Goal: Task Accomplishment & Management: Manage account settings

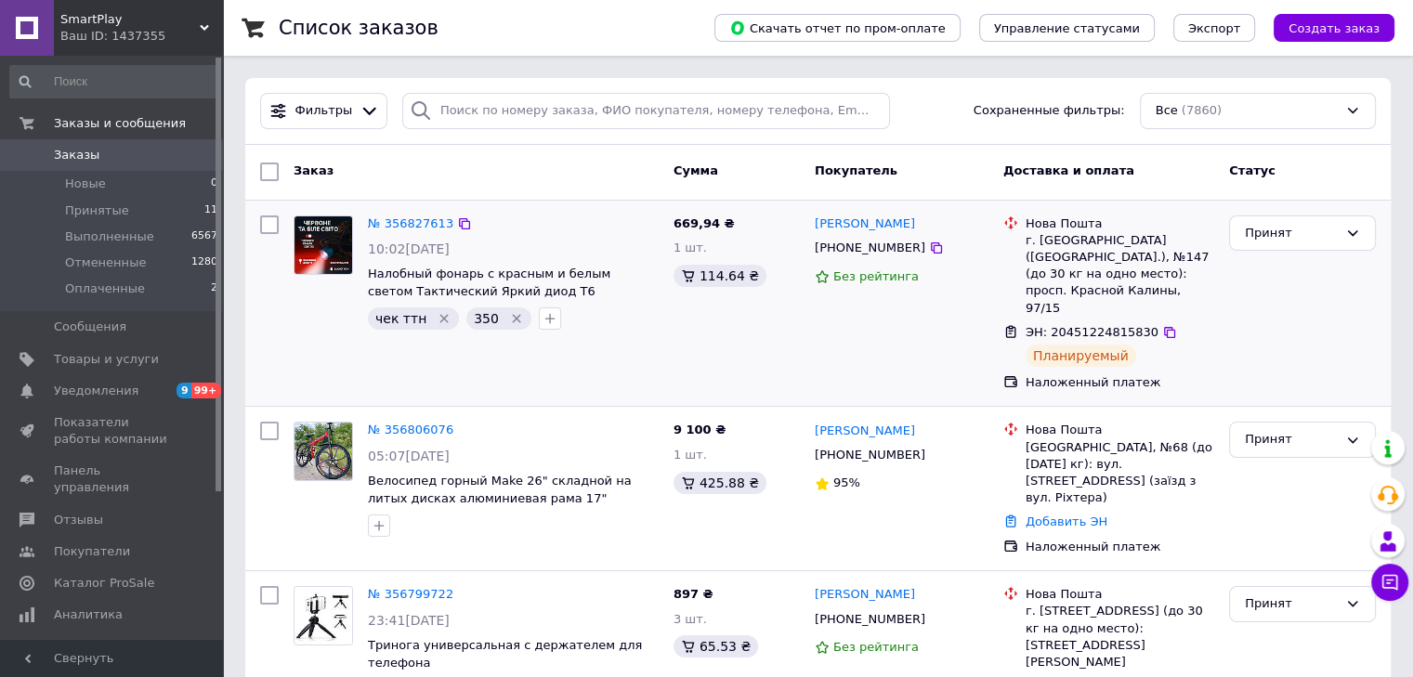
click at [566, 331] on div "чек ттн   350" at bounding box center [513, 319] width 298 height 30
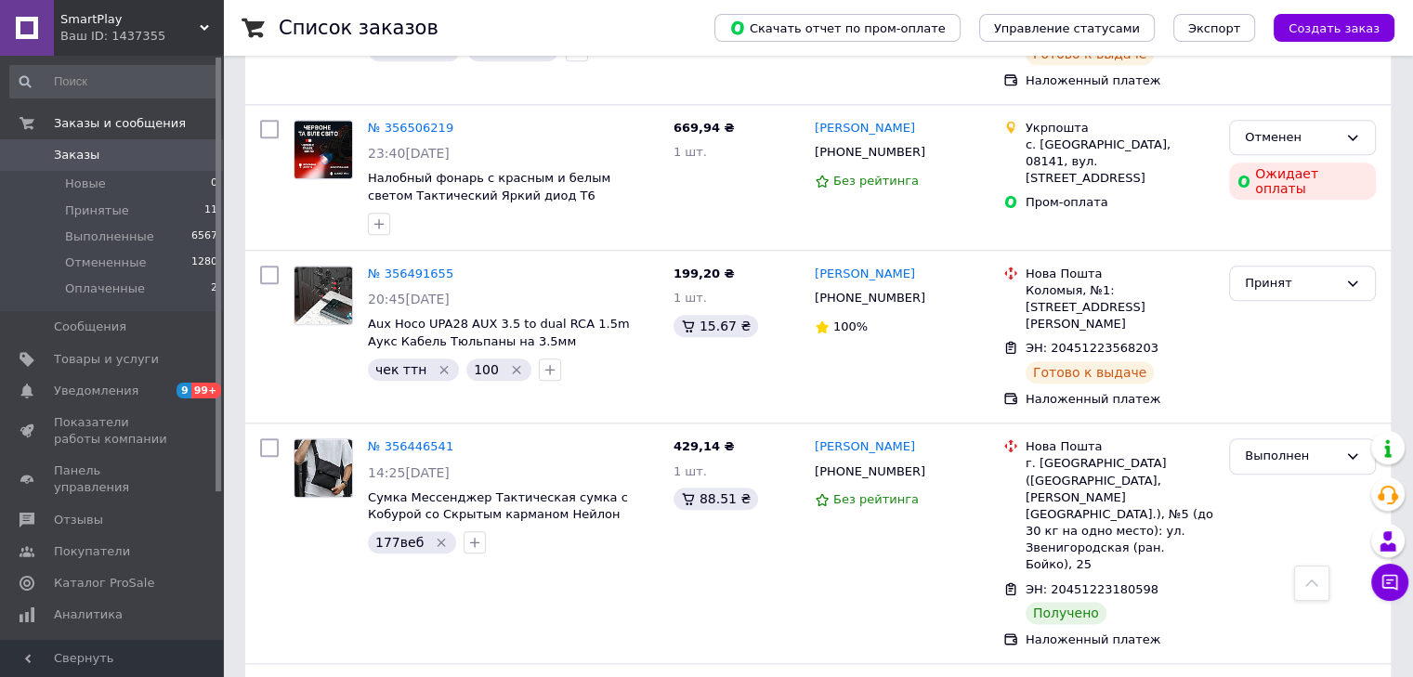
scroll to position [2074, 0]
click at [156, 209] on li "Принятые 11" at bounding box center [114, 211] width 228 height 26
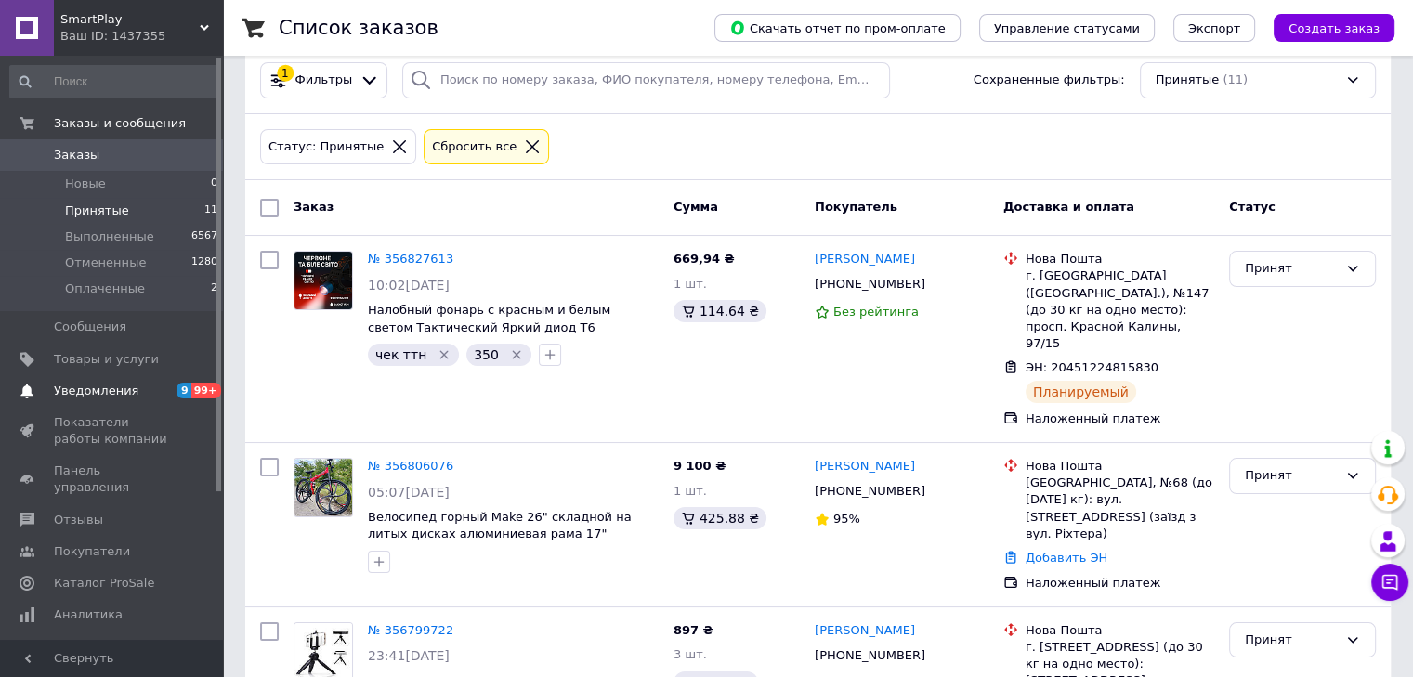
scroll to position [30, 0]
click at [39, 387] on span at bounding box center [27, 391] width 54 height 17
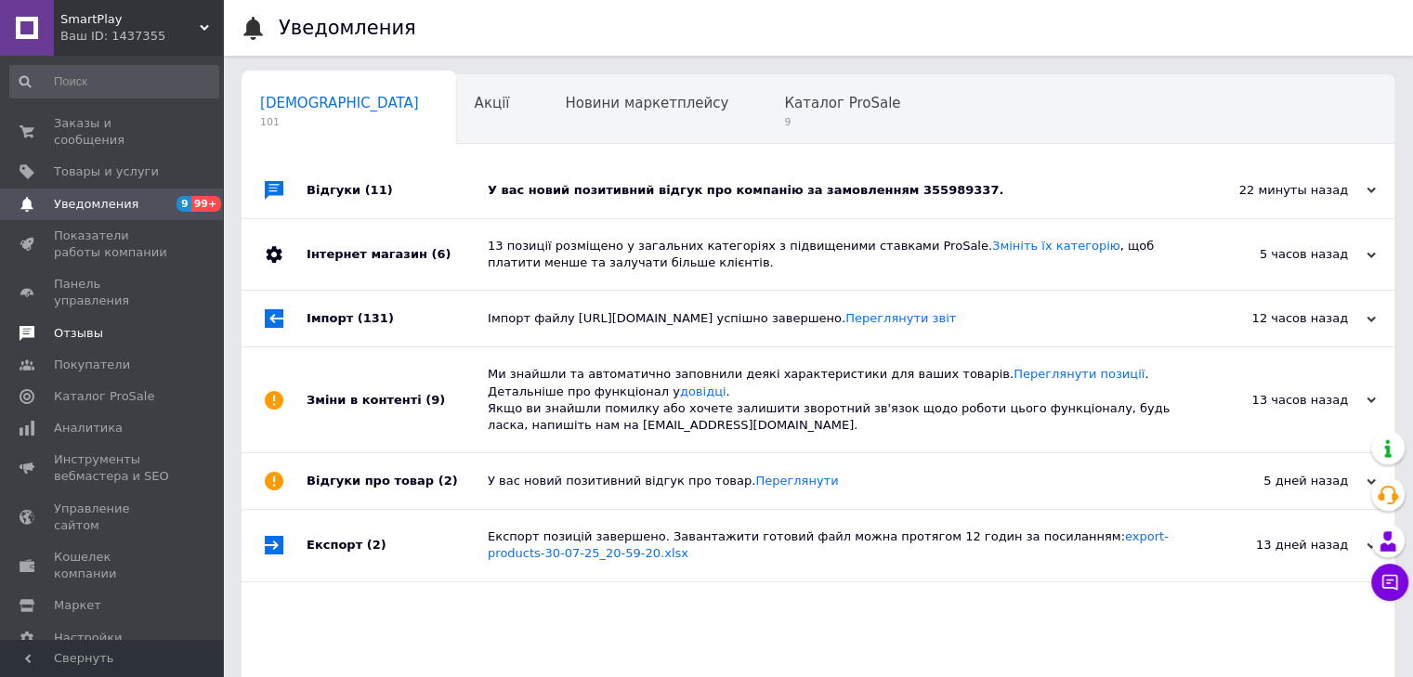
click at [82, 318] on link "Отзывы" at bounding box center [114, 334] width 228 height 32
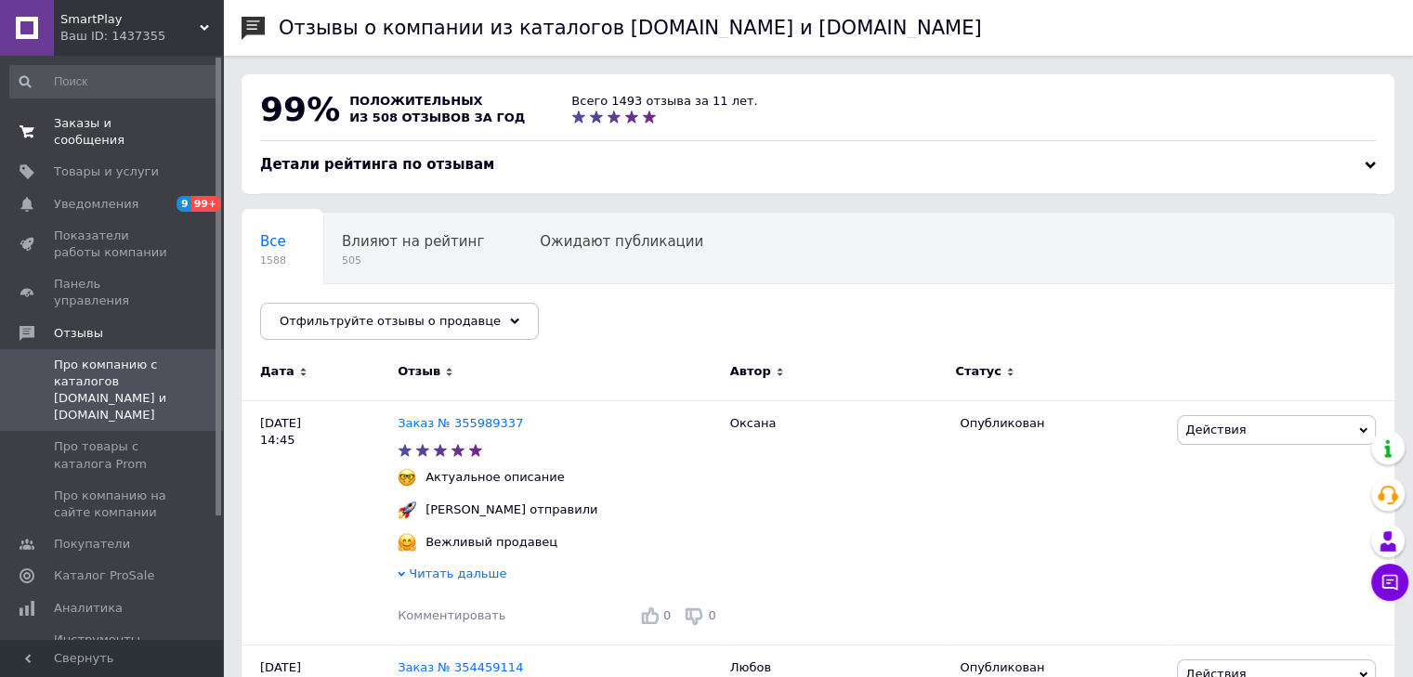
click at [150, 133] on link "Заказы и сообщения 0 0" at bounding box center [114, 132] width 228 height 48
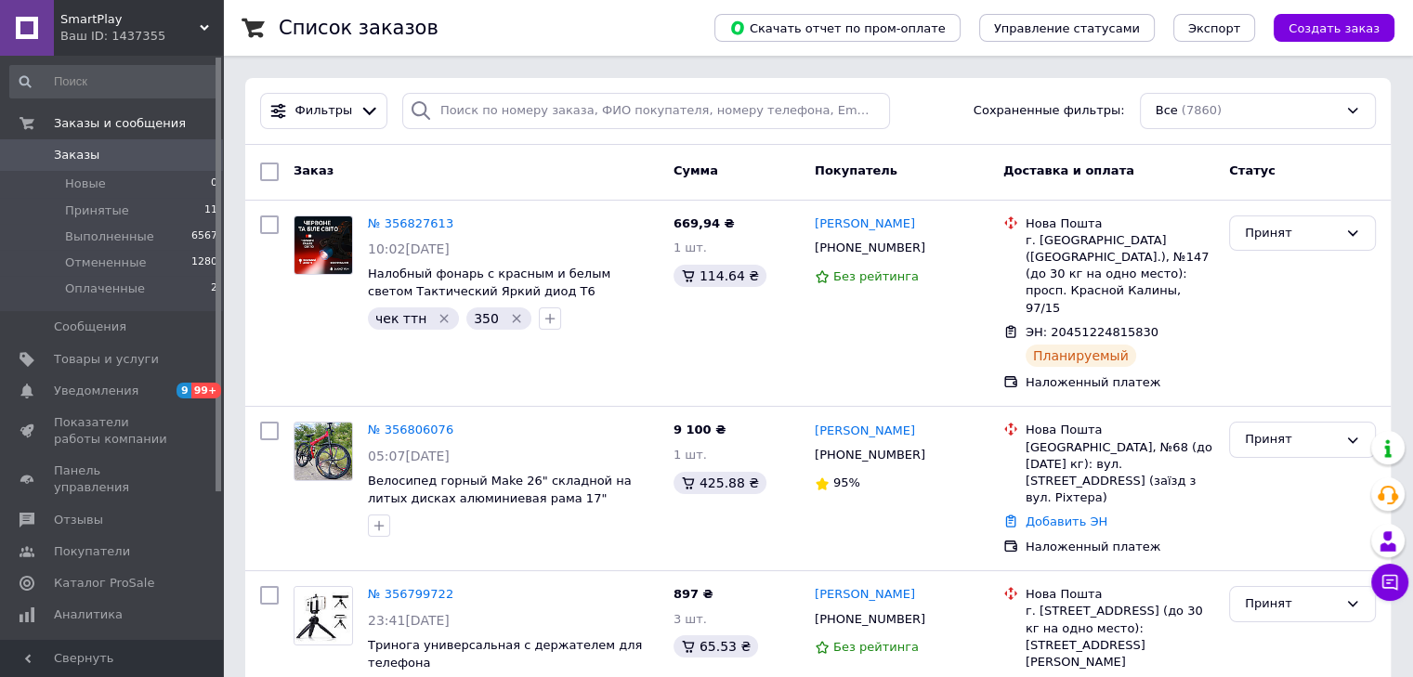
click at [175, 20] on span "SmartPlay" at bounding box center [129, 19] width 139 height 17
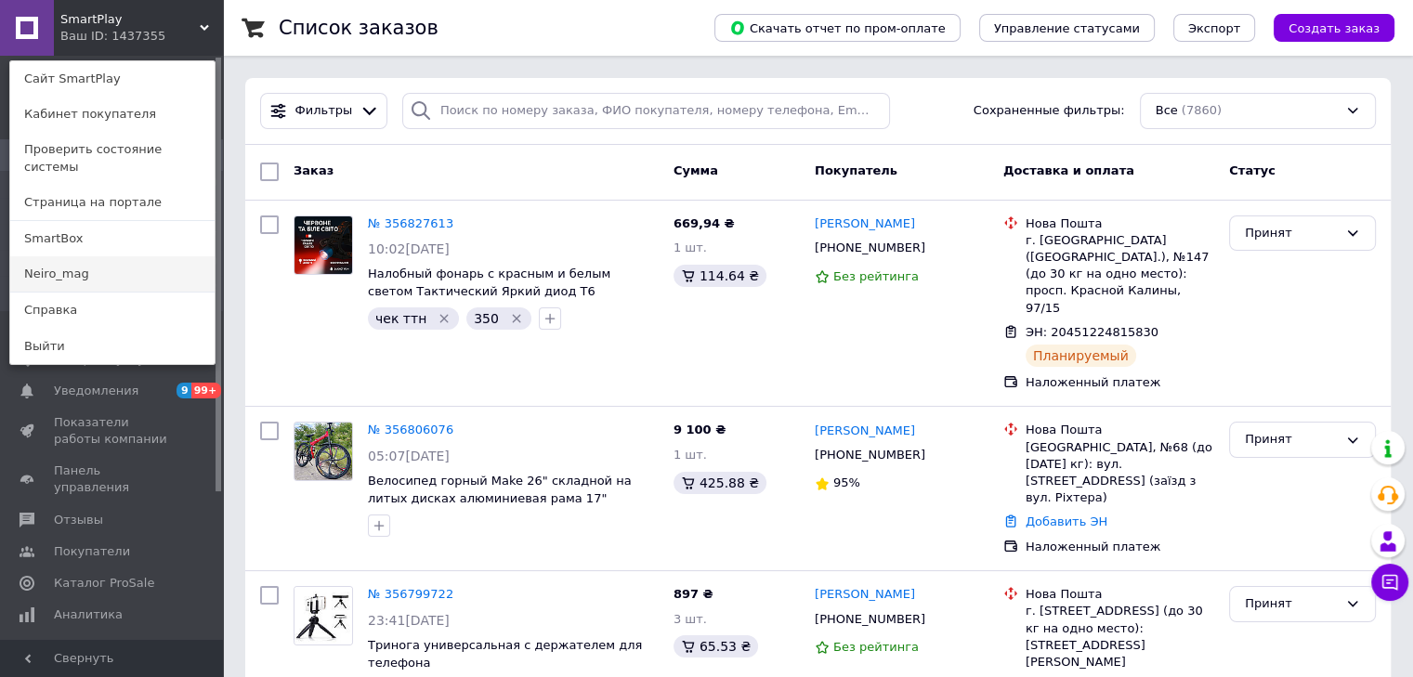
click at [82, 258] on link "Neiro_mag" at bounding box center [112, 273] width 204 height 35
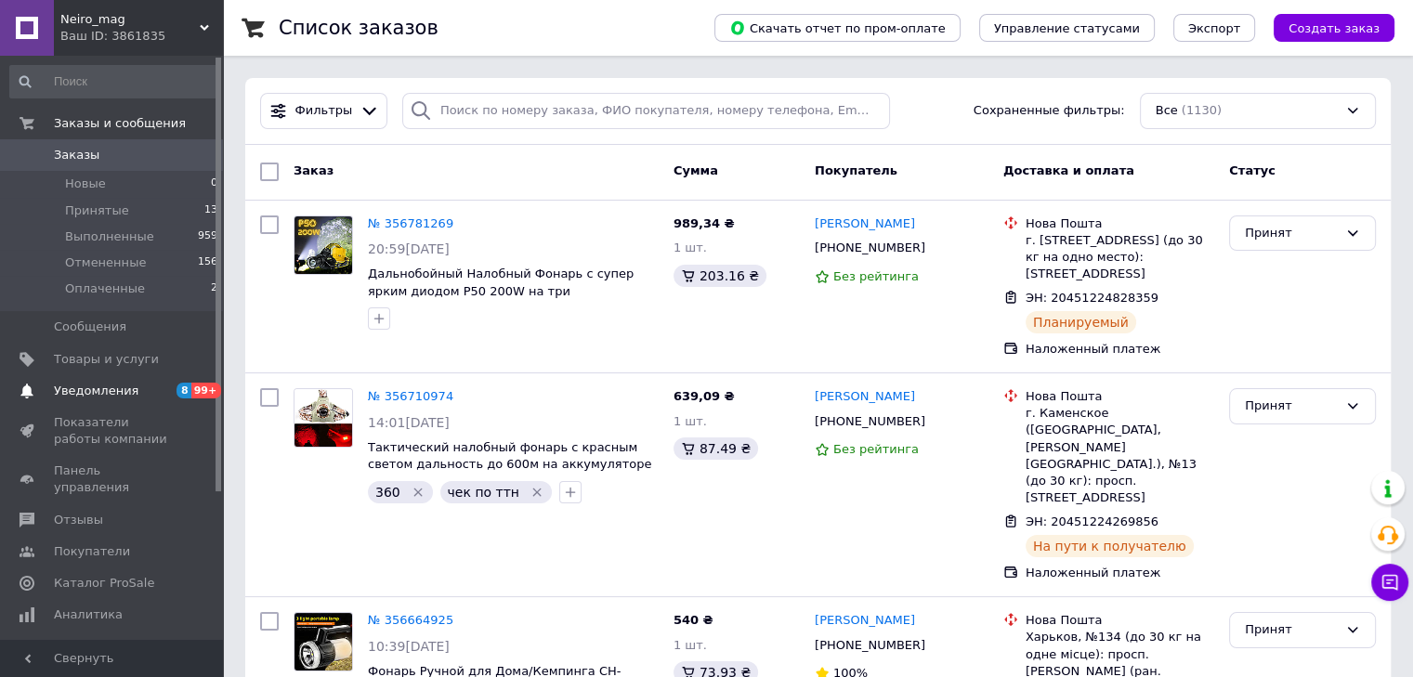
click at [112, 400] on link "Уведомления 8 99+" at bounding box center [114, 391] width 228 height 32
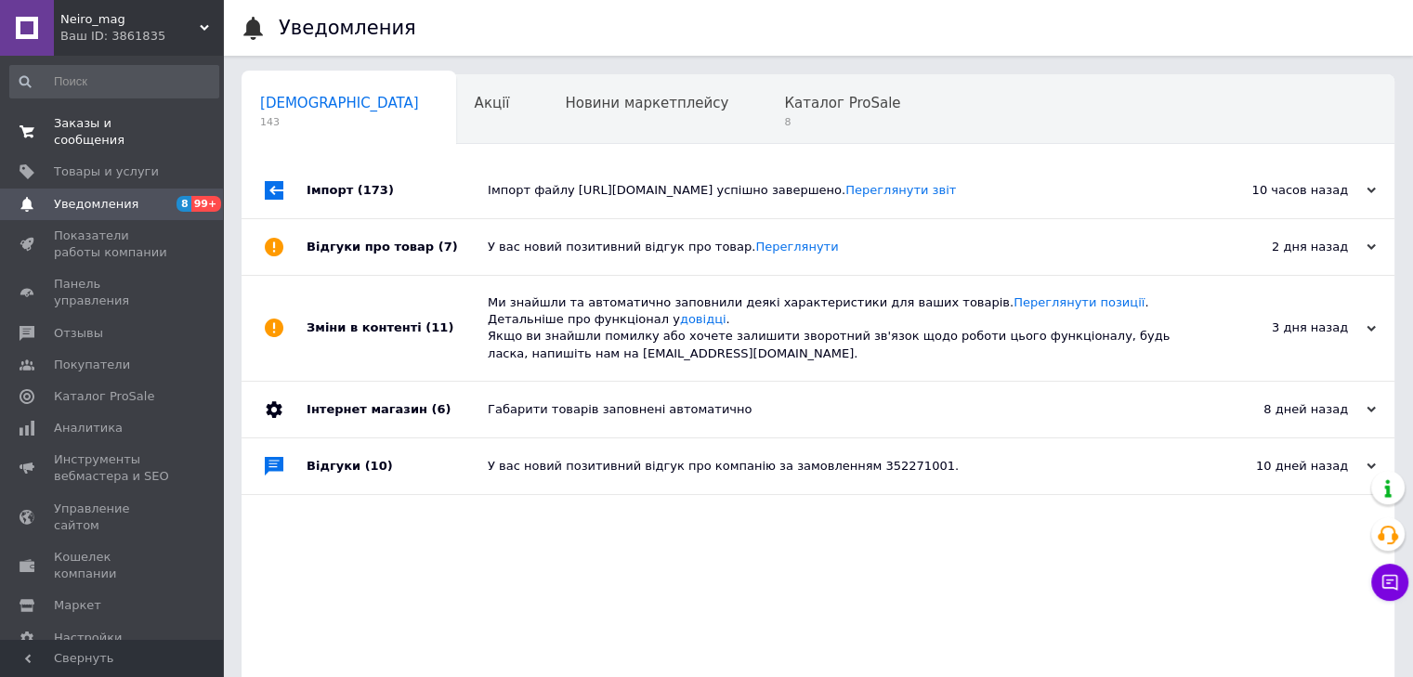
click at [164, 133] on link "Заказы и сообщения 0 0" at bounding box center [114, 132] width 228 height 48
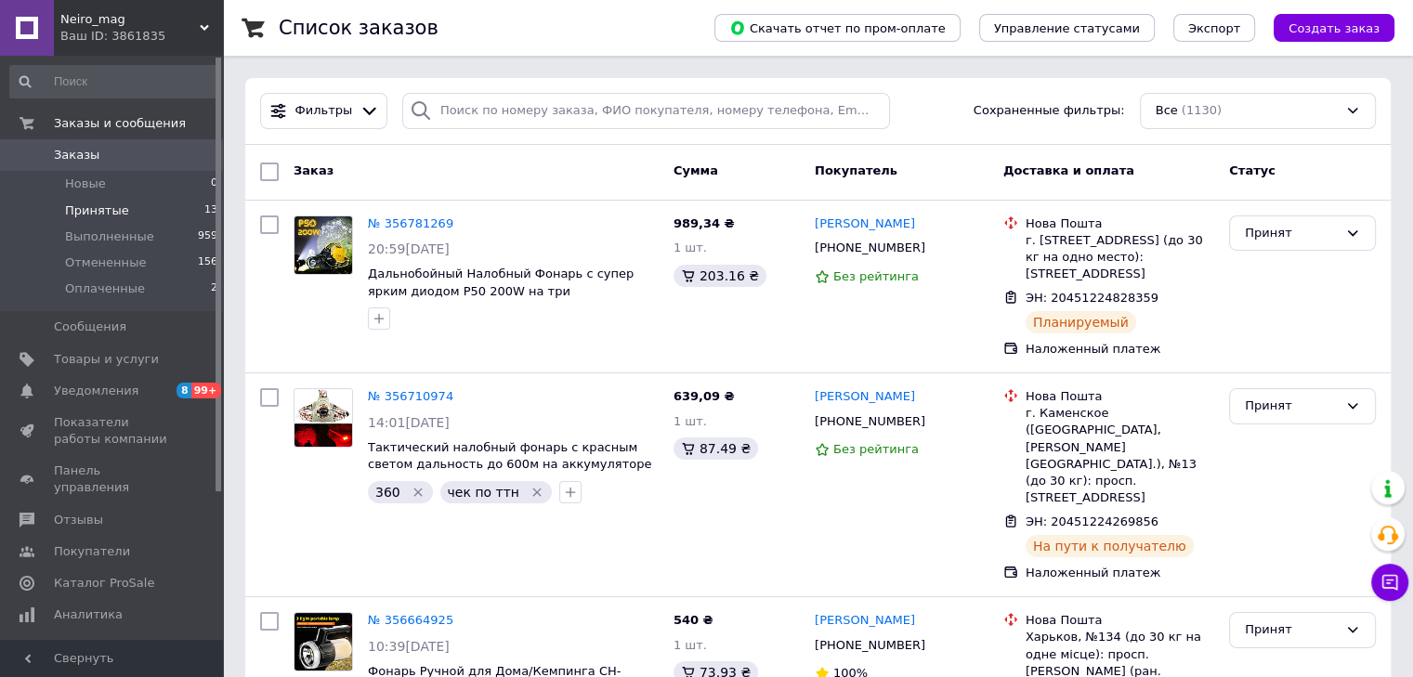
click at [154, 201] on li "Принятые 13" at bounding box center [114, 211] width 228 height 26
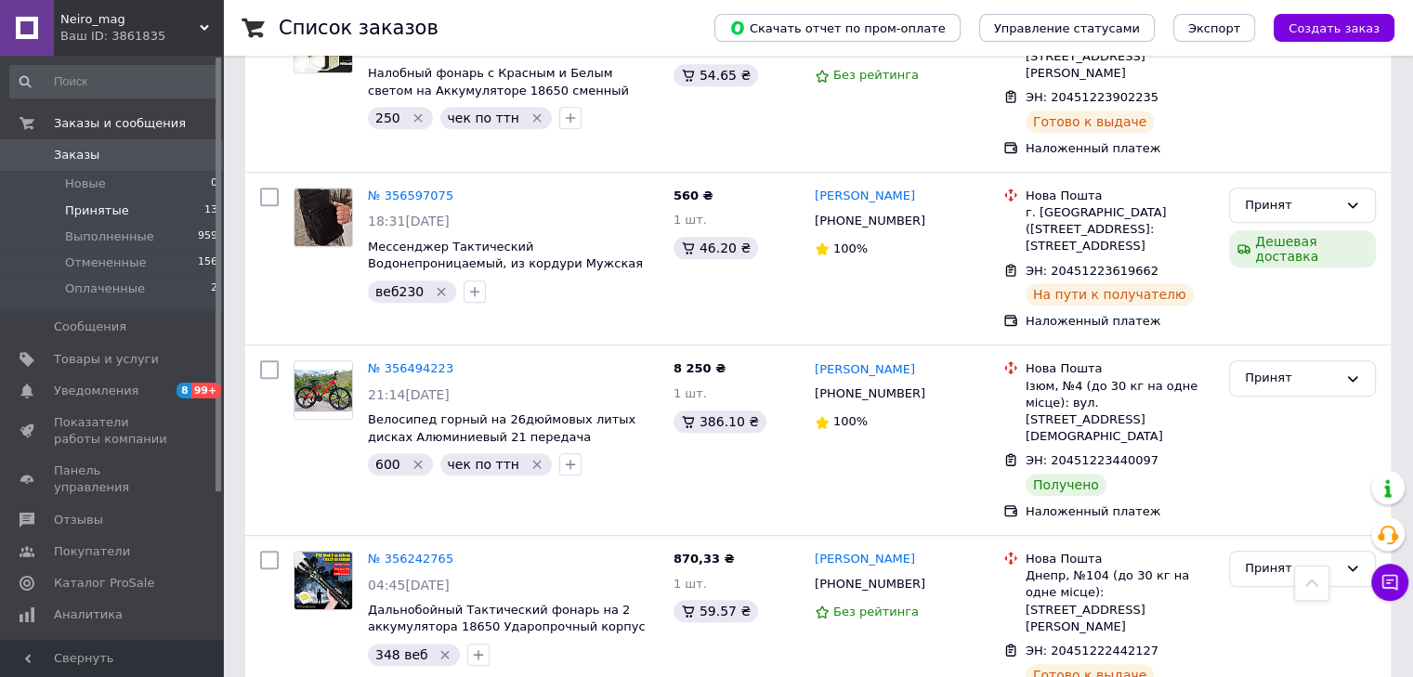
scroll to position [1077, 0]
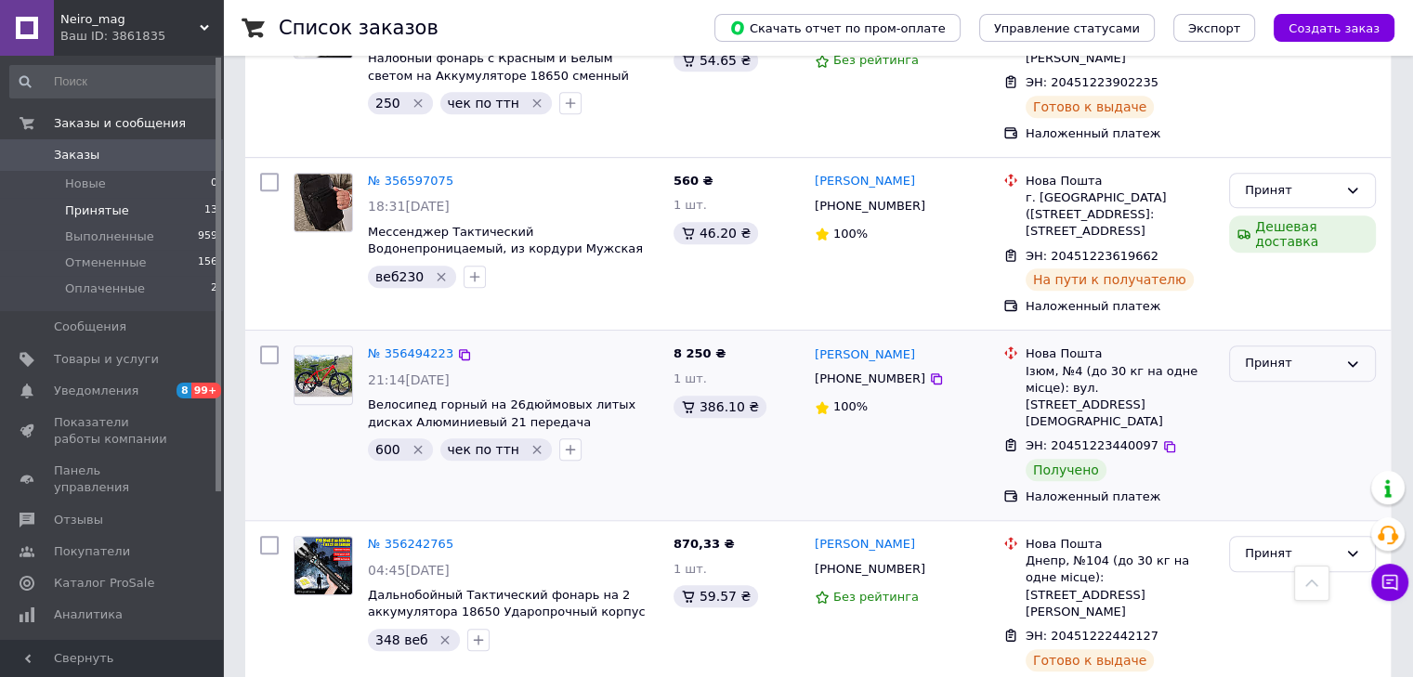
click at [1241, 346] on div "Принят" at bounding box center [1302, 364] width 147 height 36
click at [1260, 385] on li "Выполнен" at bounding box center [1302, 402] width 145 height 34
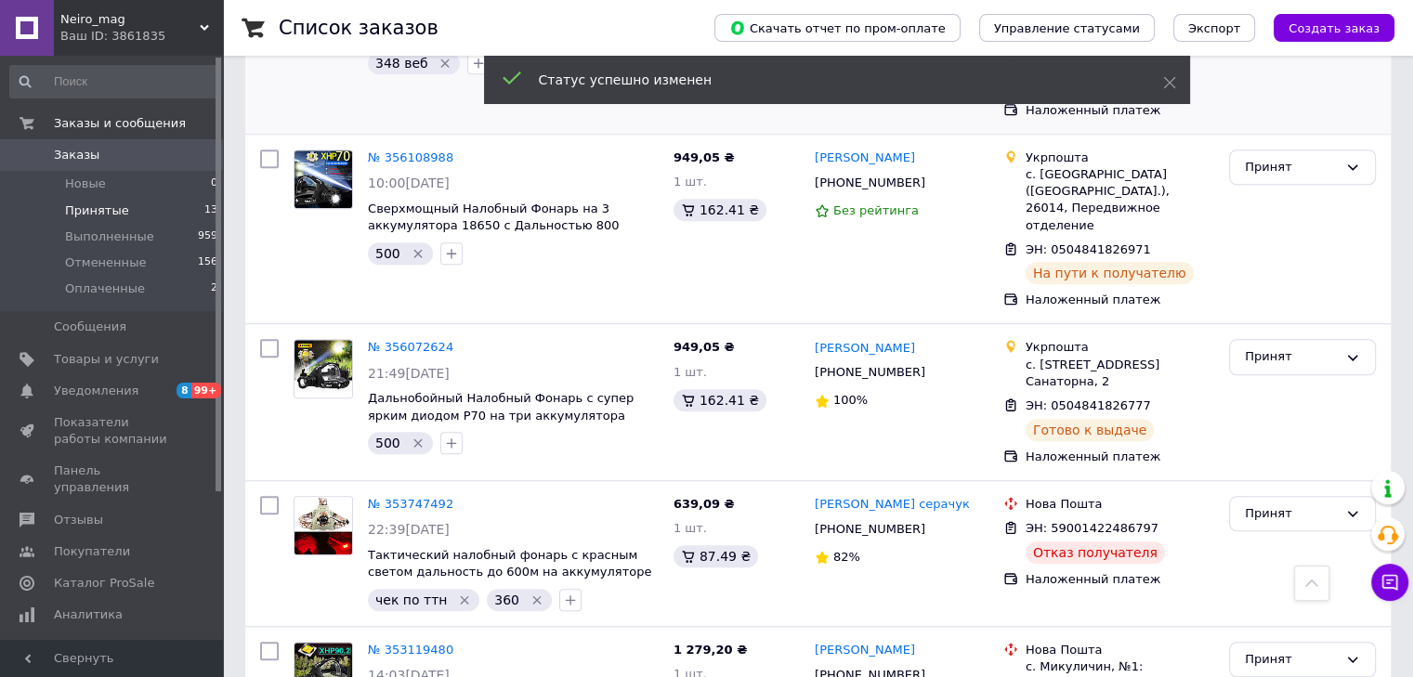
scroll to position [1730, 0]
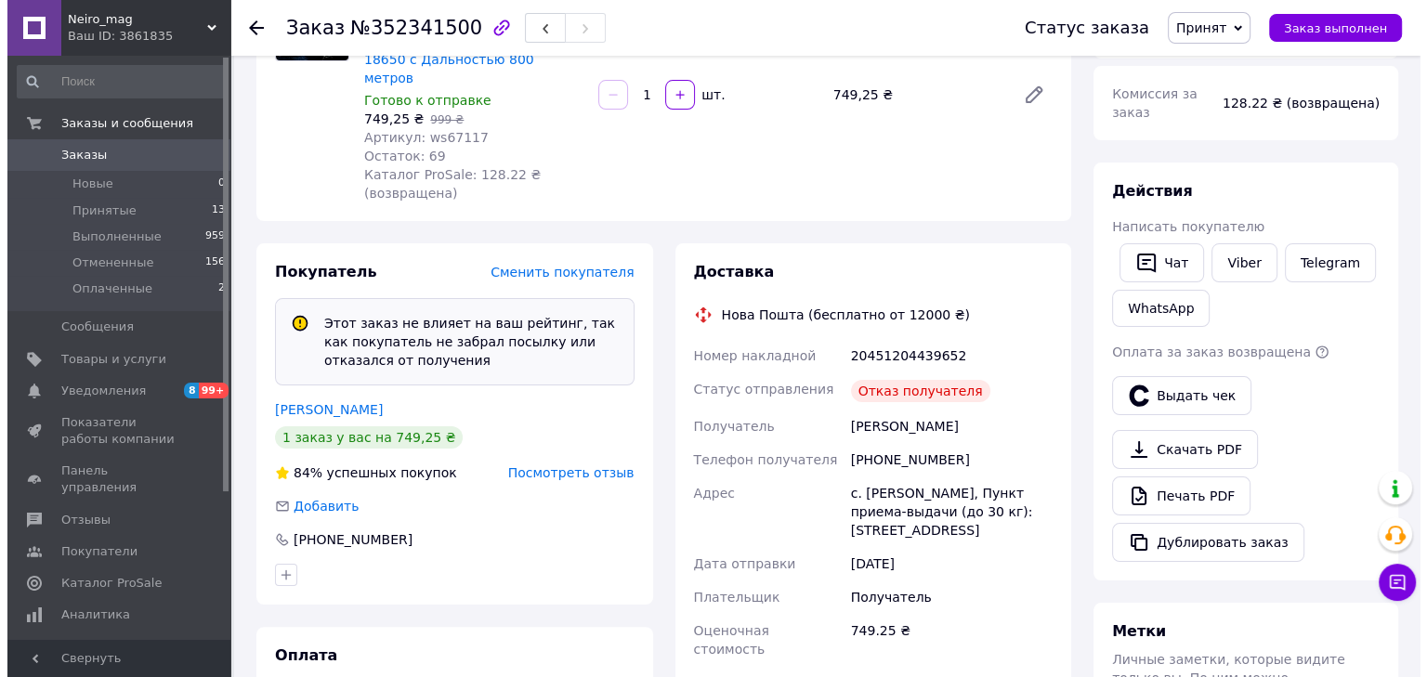
scroll to position [228, 0]
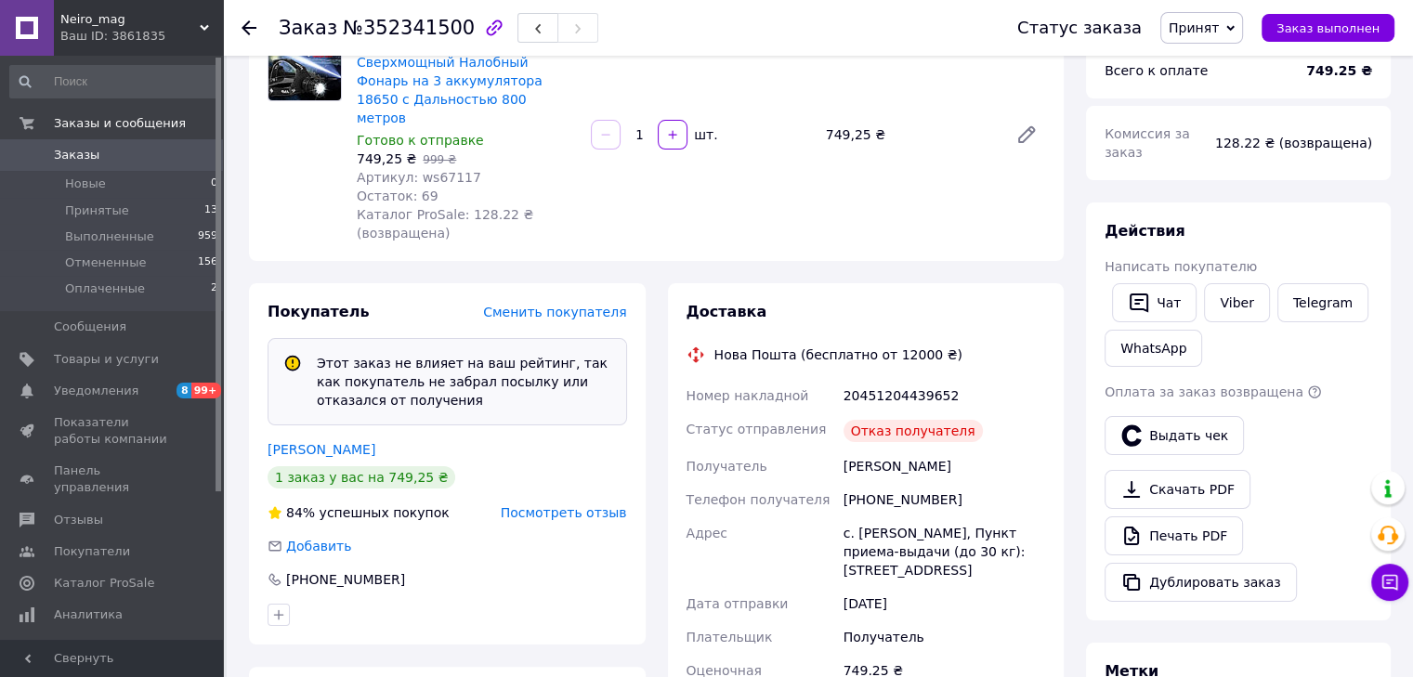
click at [1183, 29] on span "Принят" at bounding box center [1201, 28] width 83 height 32
click at [1182, 89] on li "Отменен" at bounding box center [1210, 93] width 98 height 28
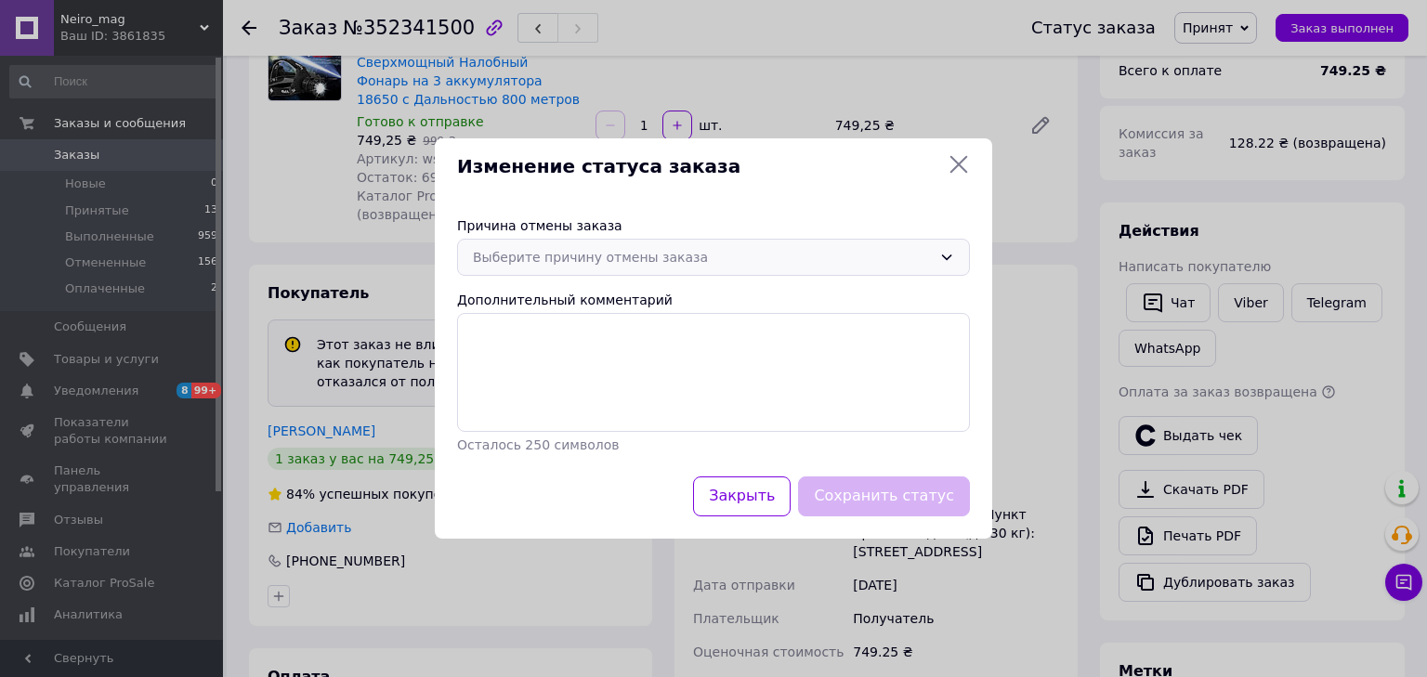
click at [657, 272] on div "Выберите причину отмены заказа" at bounding box center [713, 257] width 513 height 37
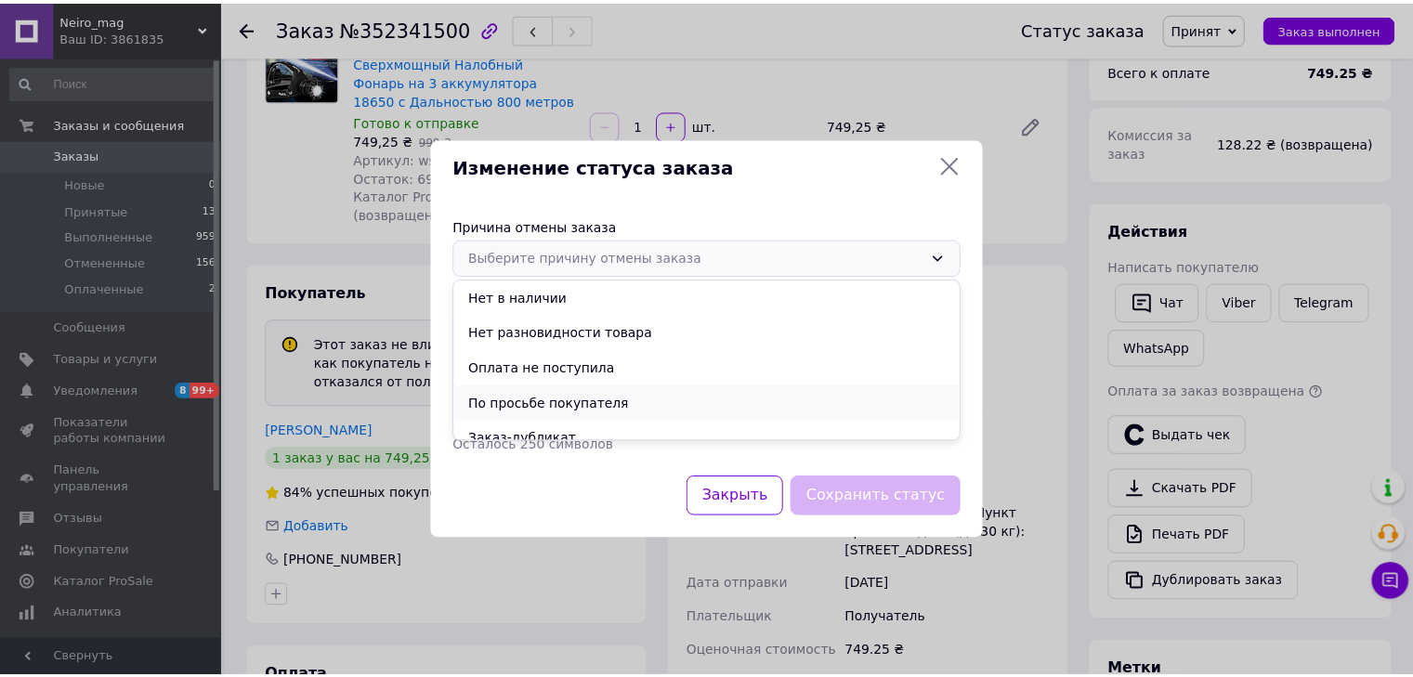
scroll to position [86, 0]
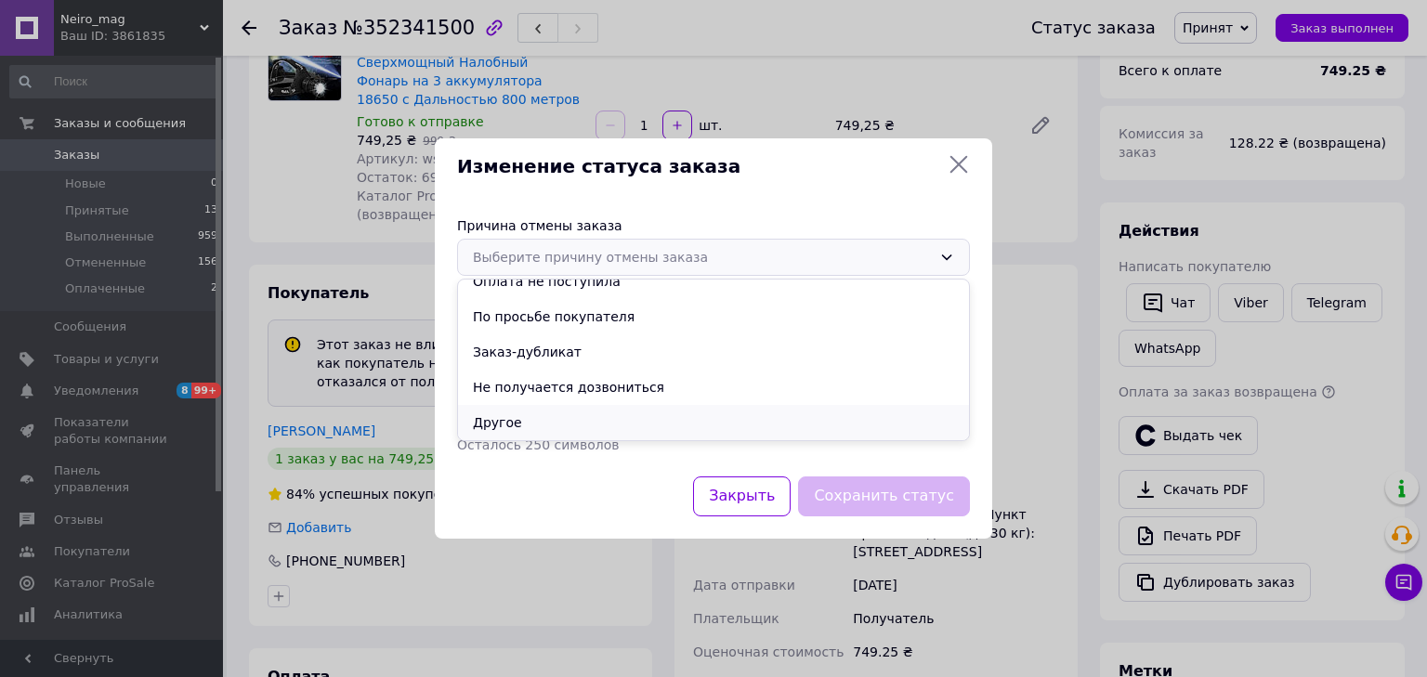
click at [567, 410] on li "Другое" at bounding box center [713, 422] width 511 height 35
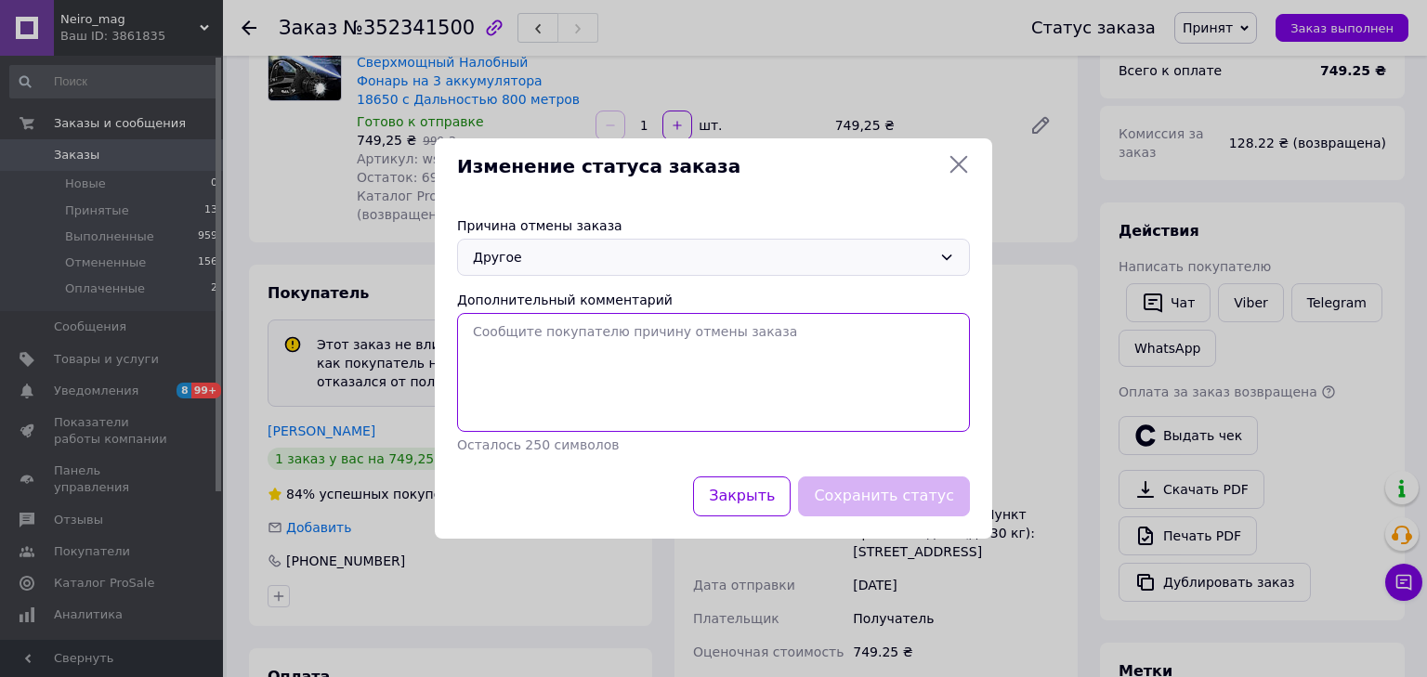
click at [578, 320] on textarea "Дополнительный комментарий" at bounding box center [713, 372] width 513 height 119
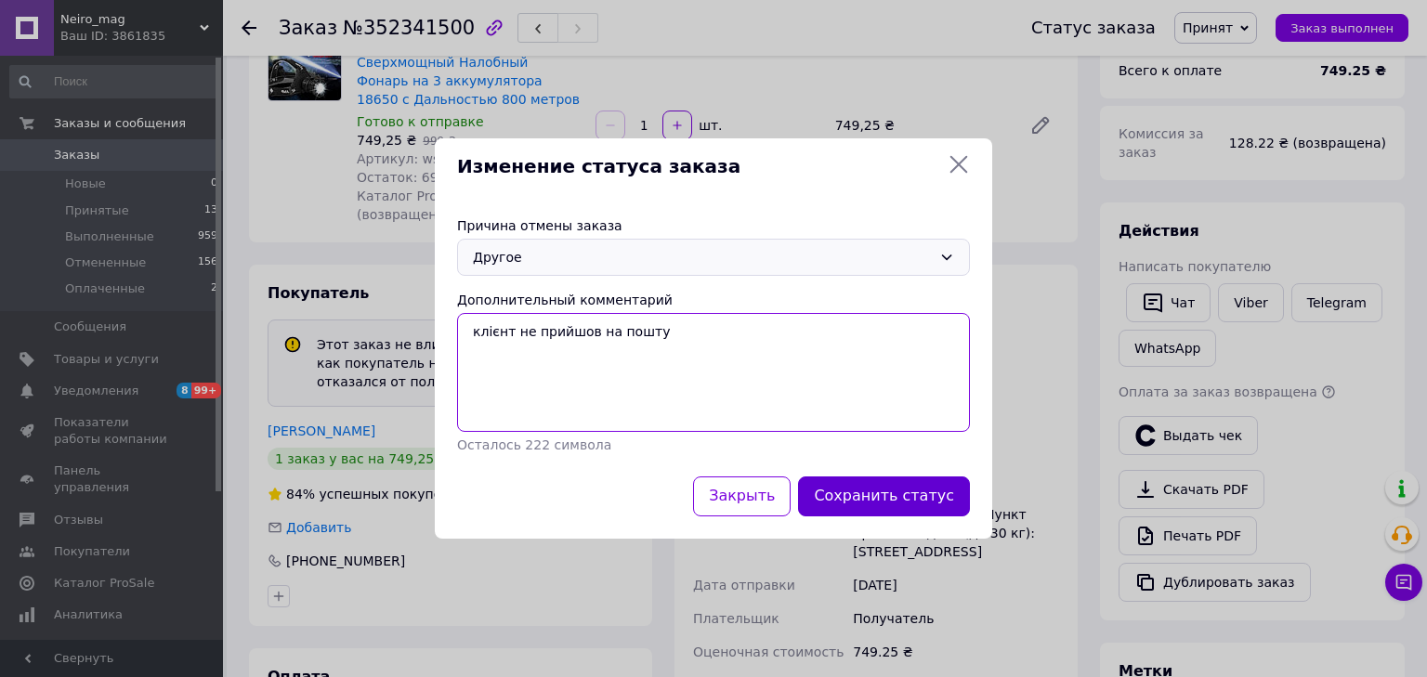
type textarea "клієнт не прийшов на пошту"
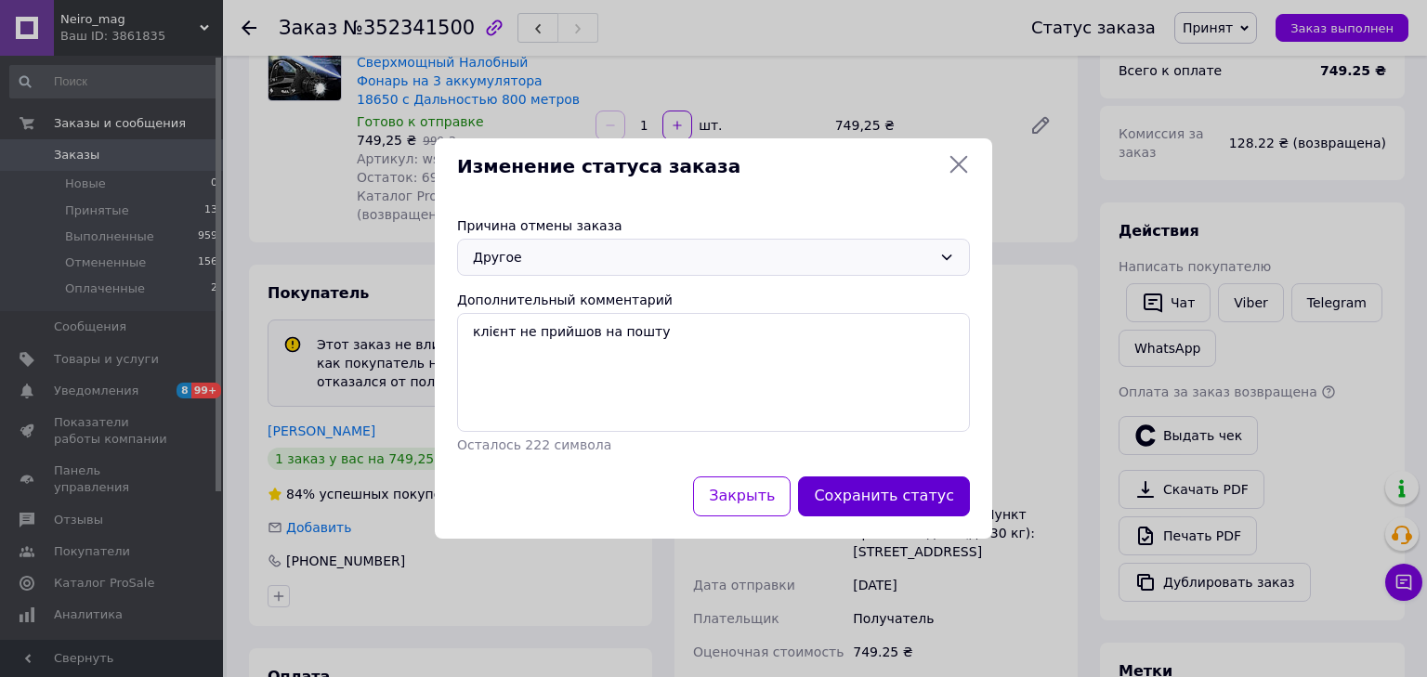
click at [868, 498] on button "Сохранить статус" at bounding box center [884, 496] width 172 height 40
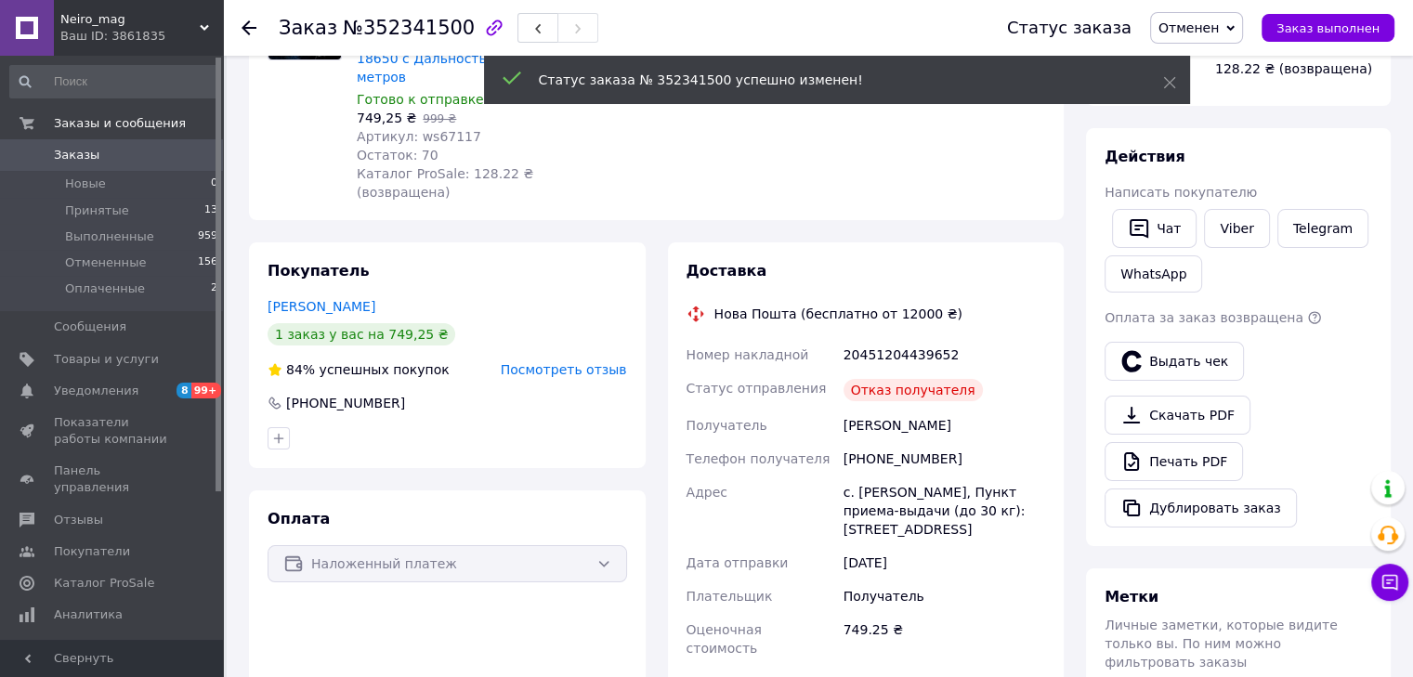
scroll to position [188, 0]
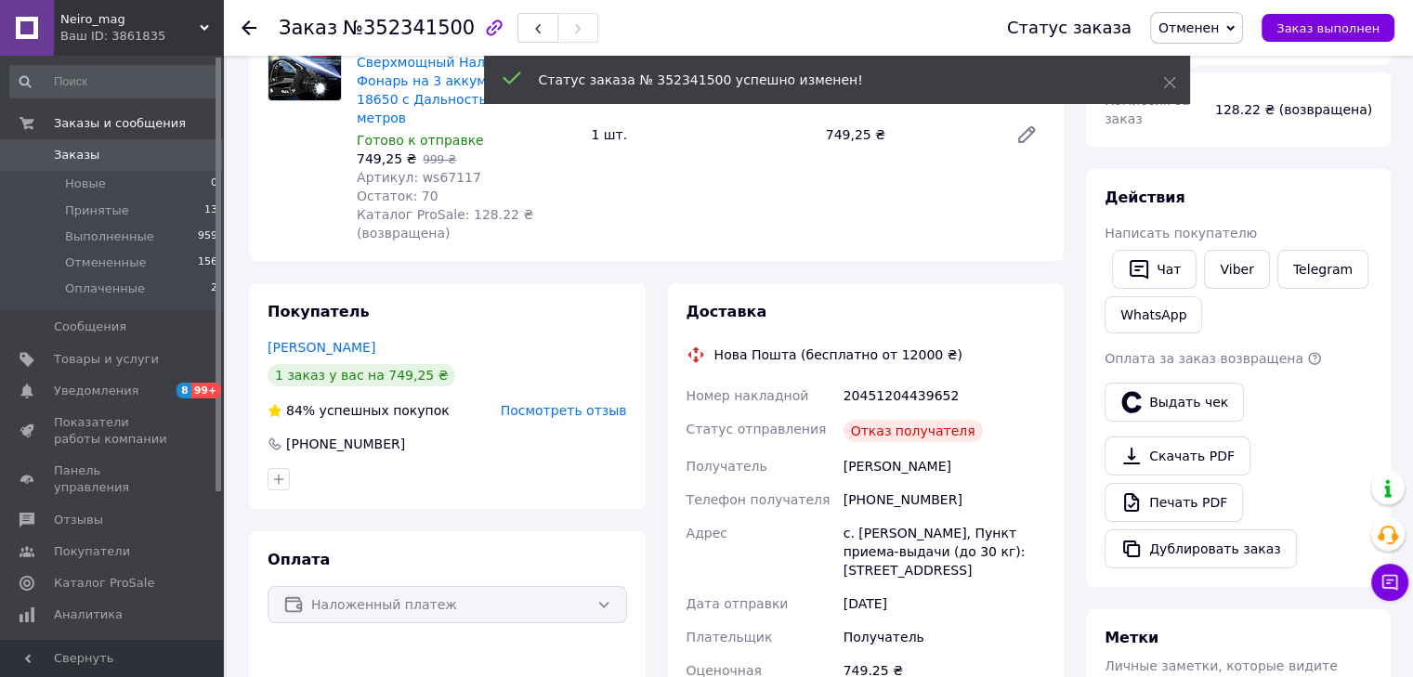
click at [245, 27] on use at bounding box center [248, 27] width 15 height 15
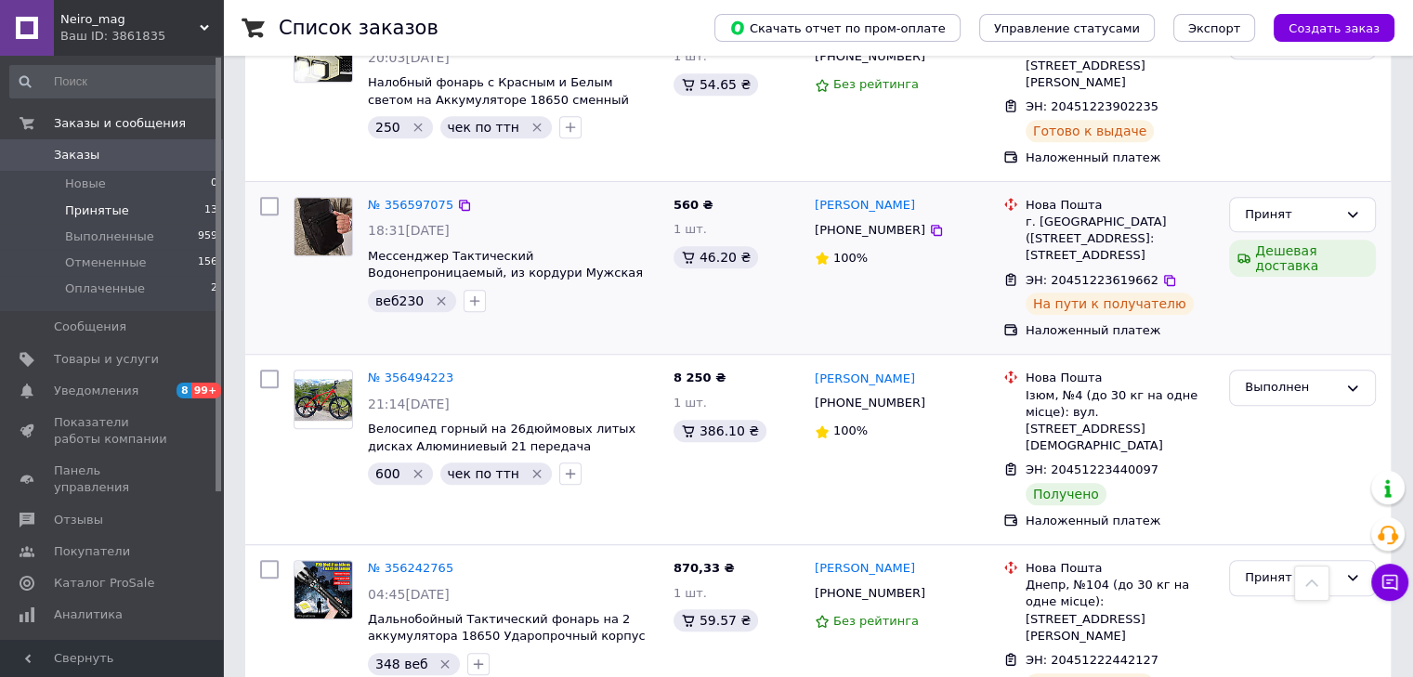
scroll to position [1083, 0]
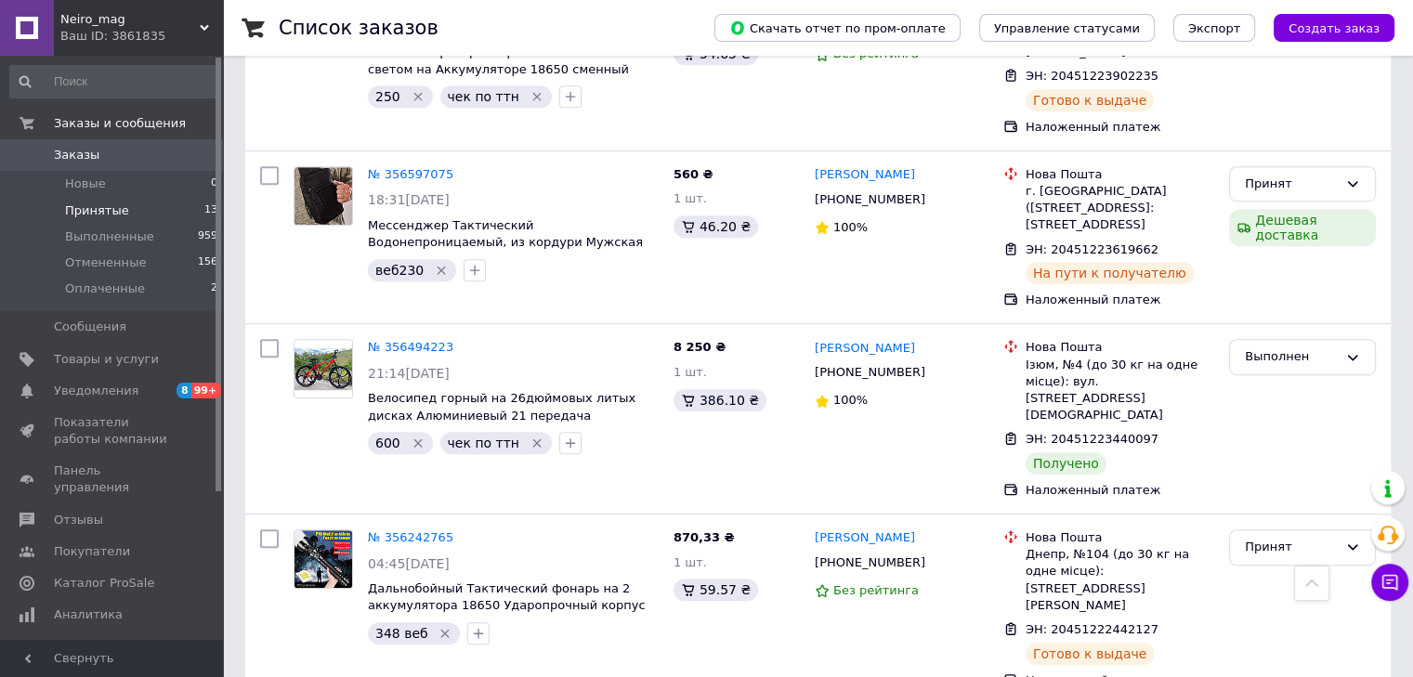
click at [101, 150] on span "Заказы" at bounding box center [113, 155] width 118 height 17
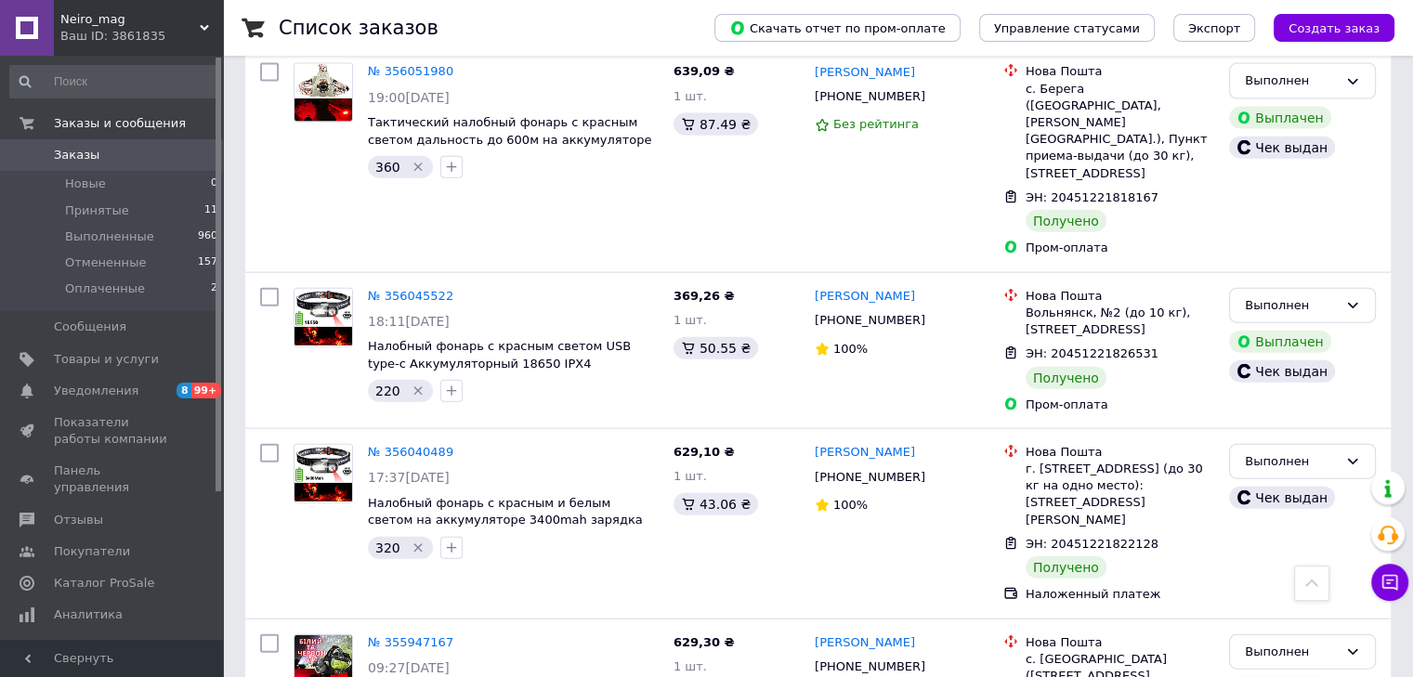
scroll to position [4285, 0]
click at [94, 381] on link "Уведомления 8 99+" at bounding box center [114, 391] width 228 height 32
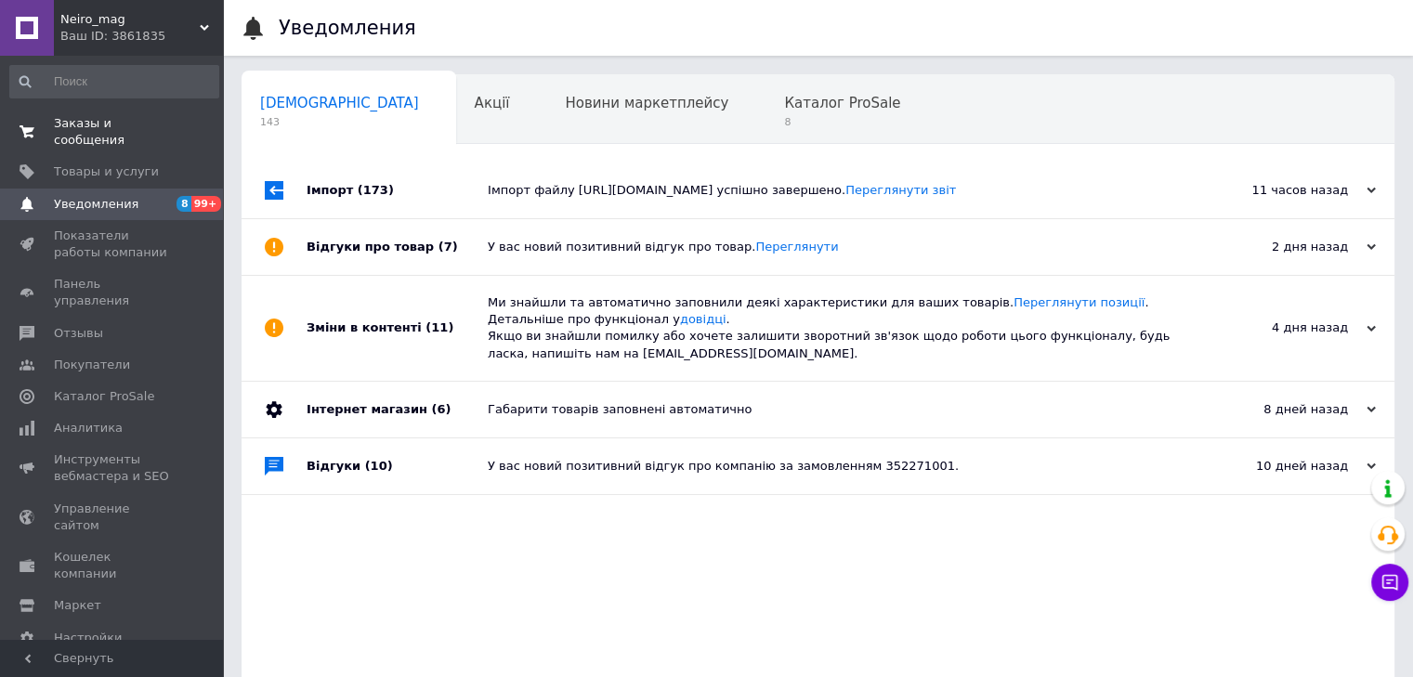
click at [105, 133] on link "Заказы и сообщения 0 0" at bounding box center [114, 132] width 228 height 48
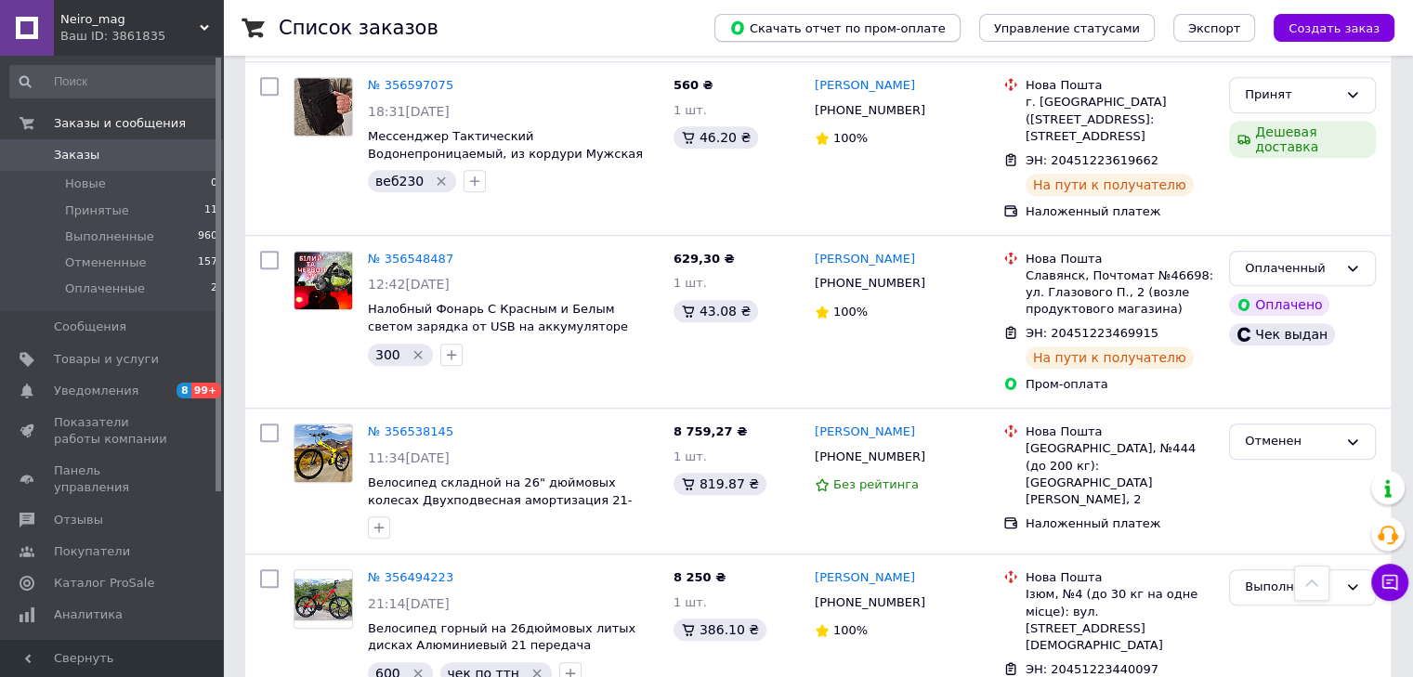
scroll to position [1232, 0]
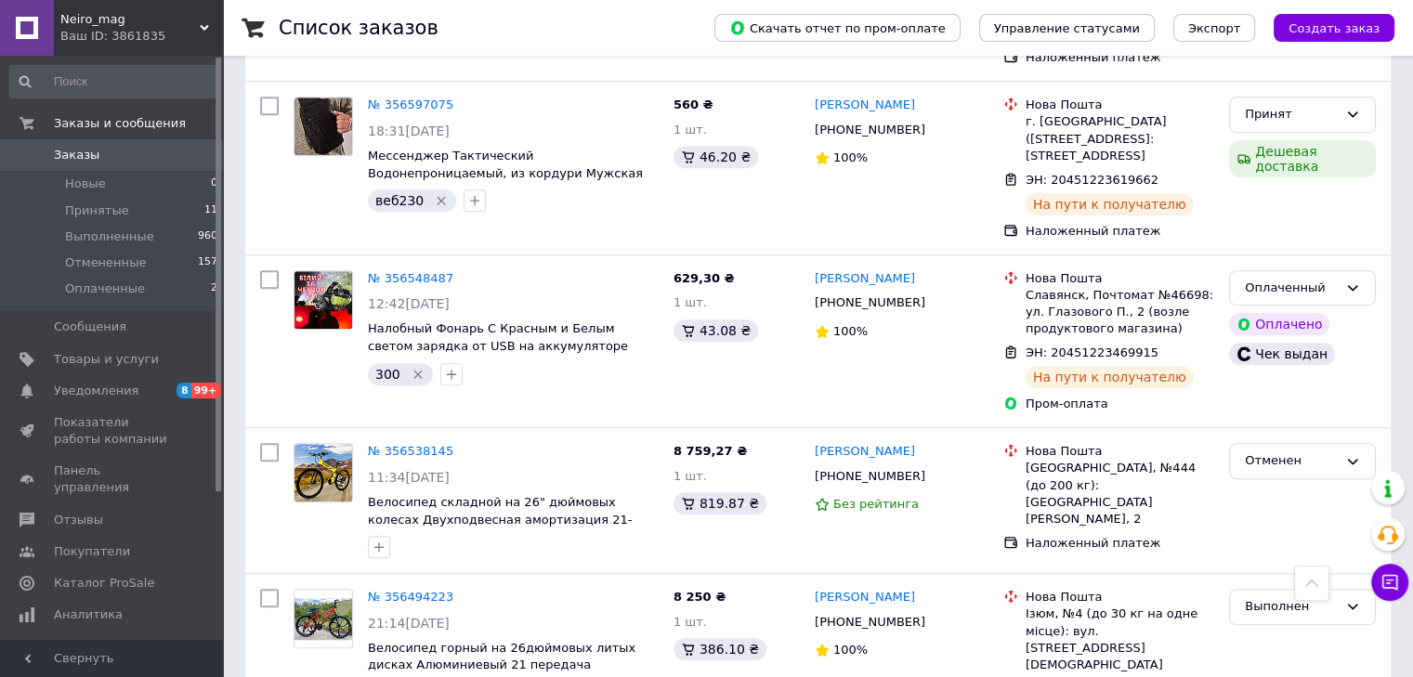
click at [118, 157] on span "Заказы" at bounding box center [113, 155] width 118 height 17
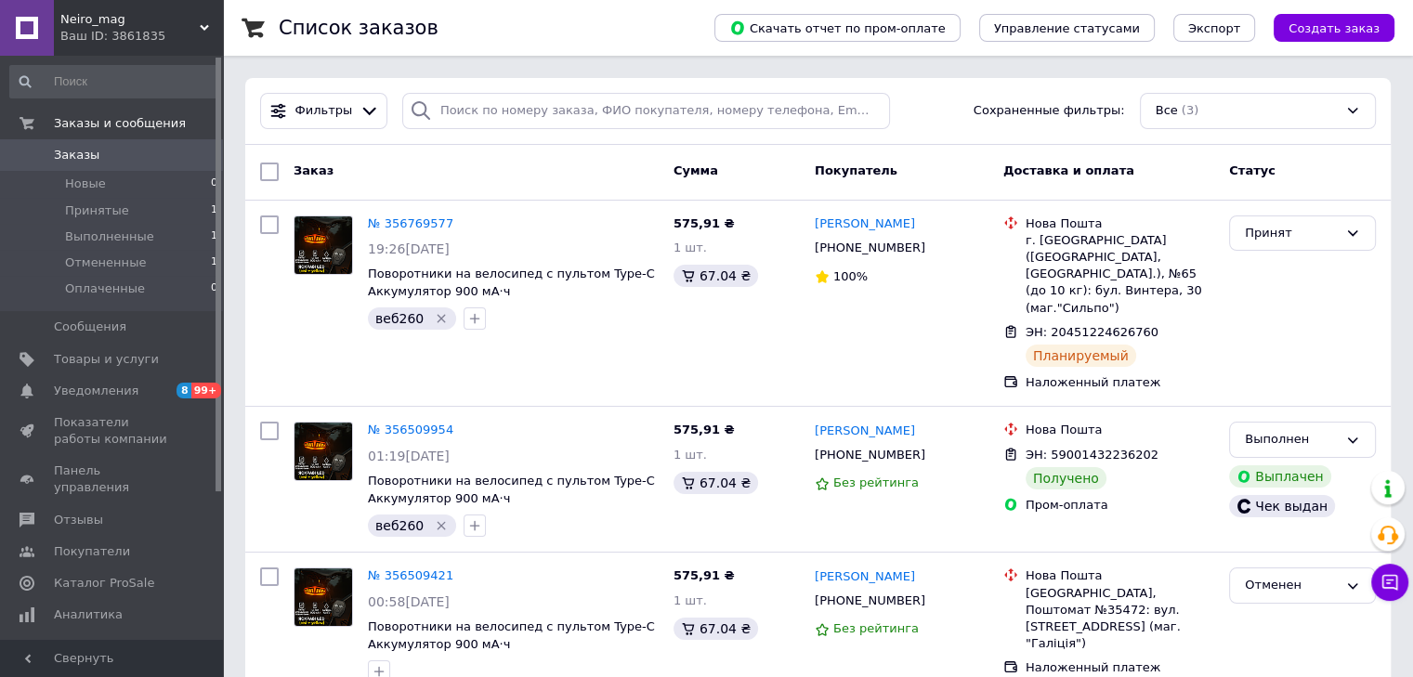
click at [138, 164] on link "Заказы 0" at bounding box center [114, 155] width 228 height 32
click at [162, 39] on div "Ваш ID: 3861835" at bounding box center [141, 36] width 163 height 17
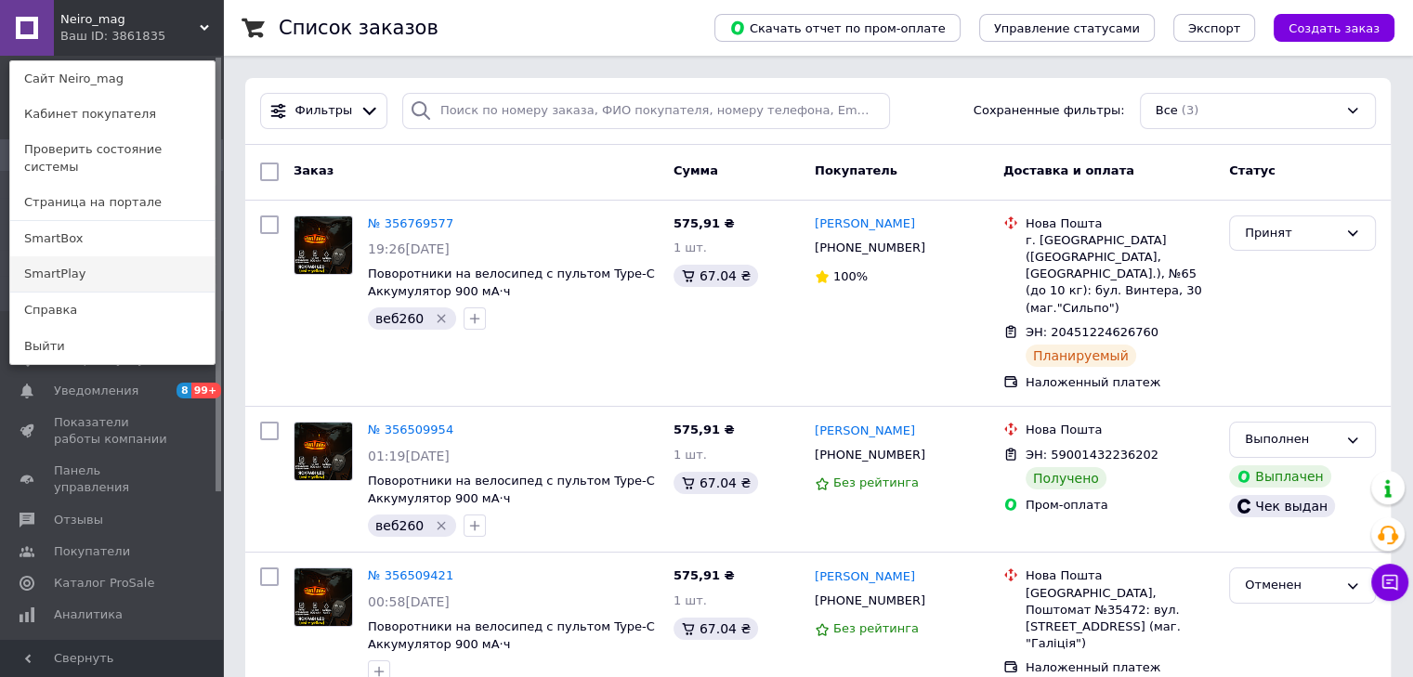
click at [77, 258] on link "SmartPlay" at bounding box center [112, 273] width 204 height 35
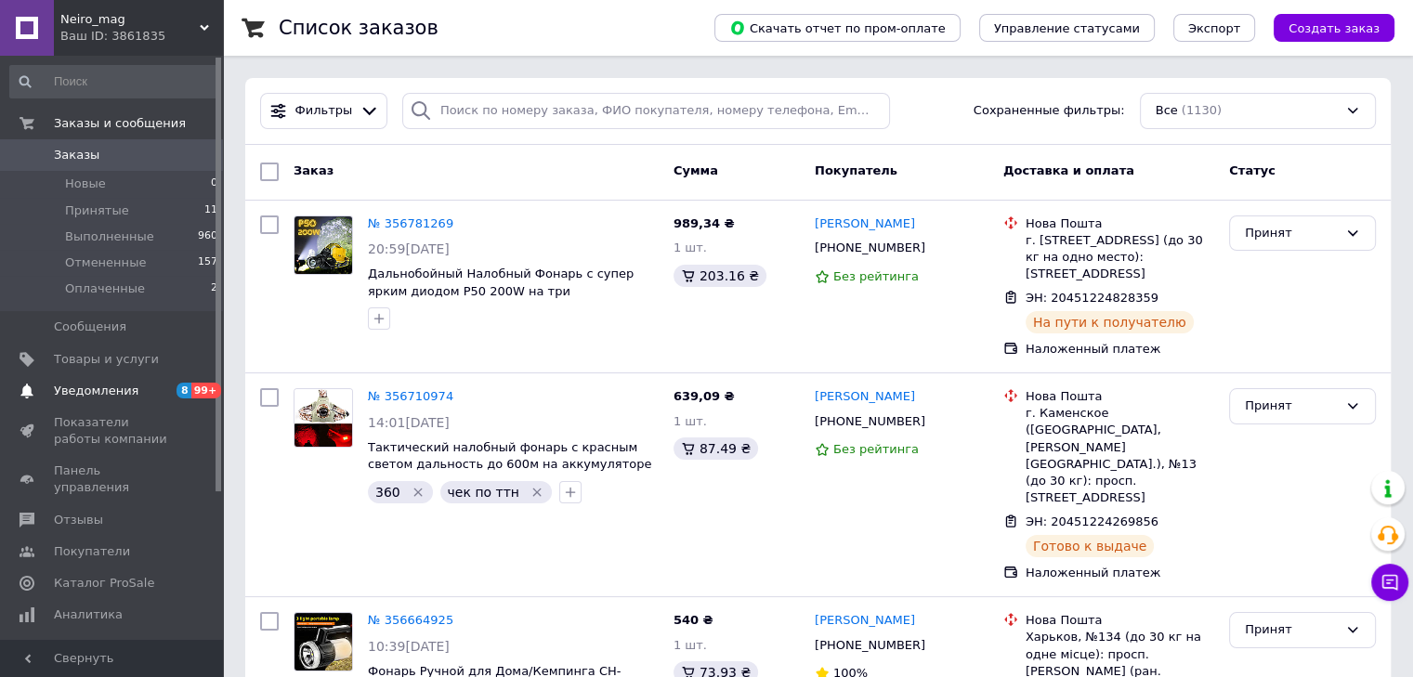
click at [108, 405] on link "Уведомления 8 99+" at bounding box center [114, 391] width 228 height 32
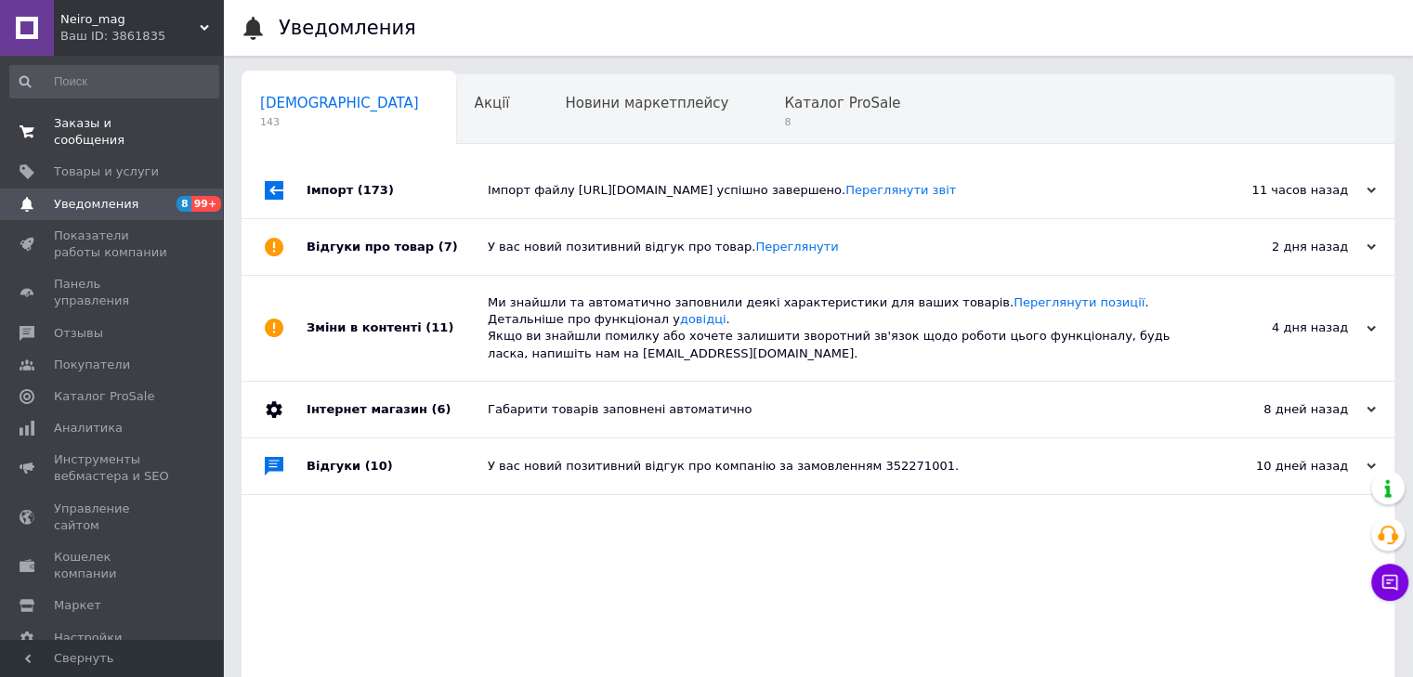
click at [105, 134] on link "Заказы и сообщения 0 0" at bounding box center [114, 132] width 228 height 48
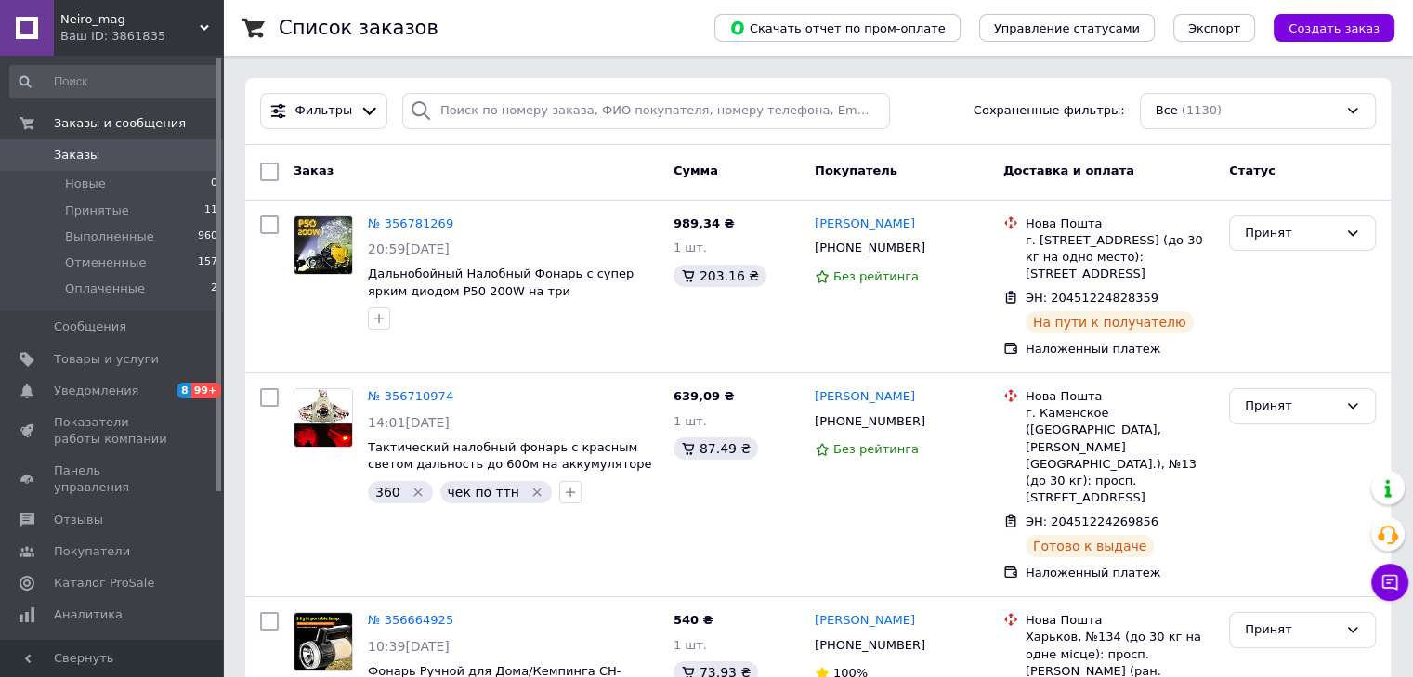
click at [169, 15] on span "Neiro_mag" at bounding box center [129, 19] width 139 height 17
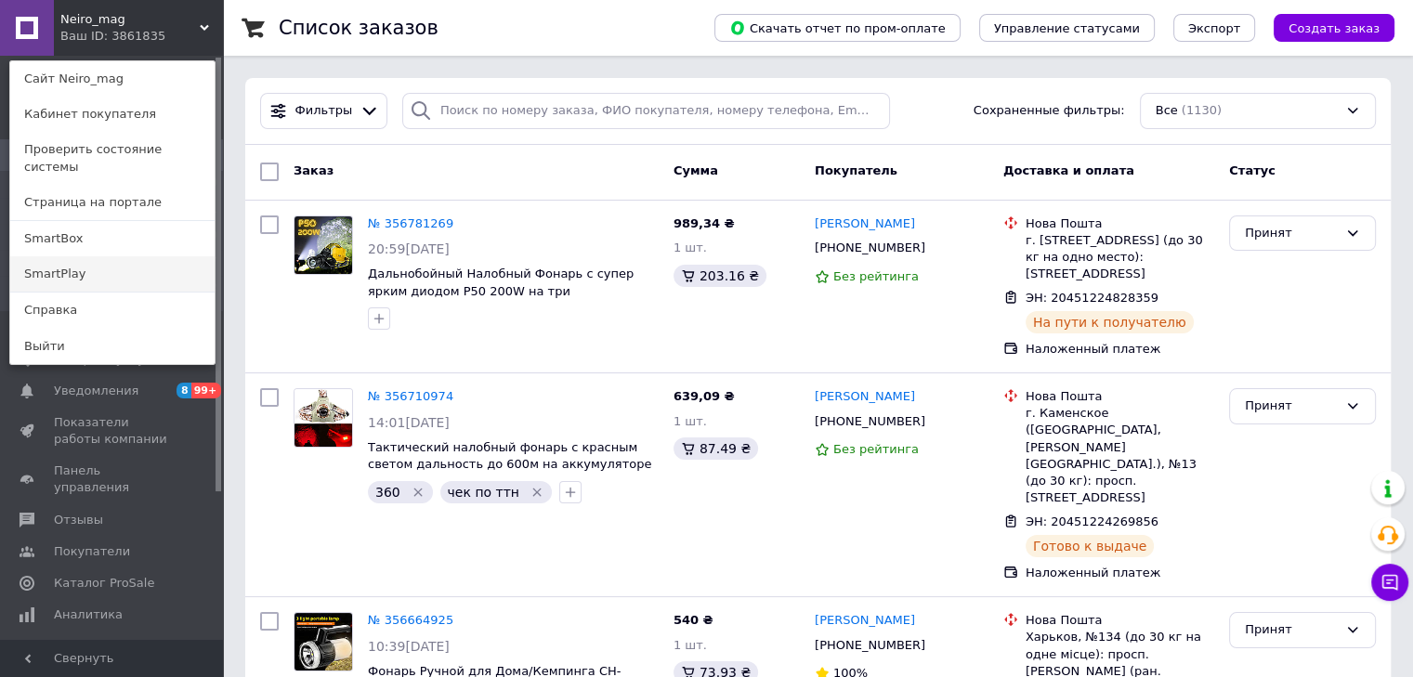
click at [102, 258] on link "SmartPlay" at bounding box center [112, 273] width 204 height 35
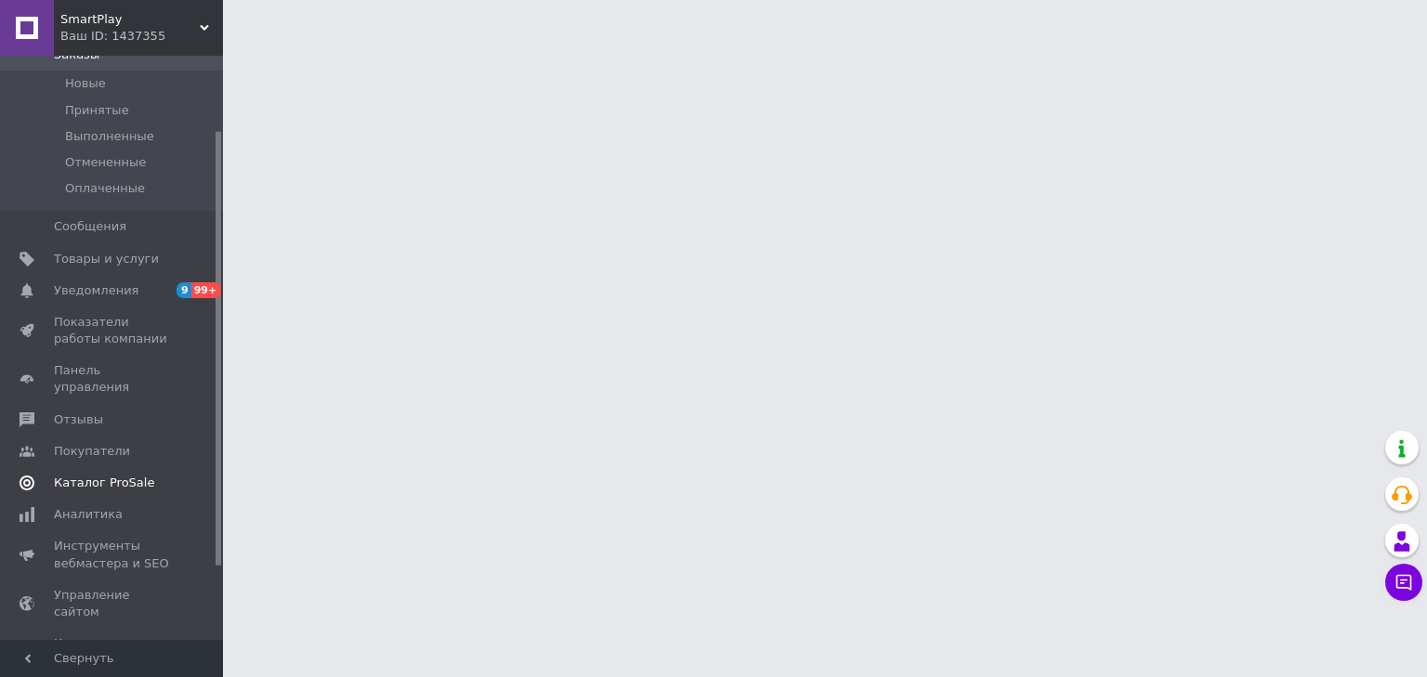
click at [98, 477] on link "Каталог ProSale" at bounding box center [114, 483] width 228 height 32
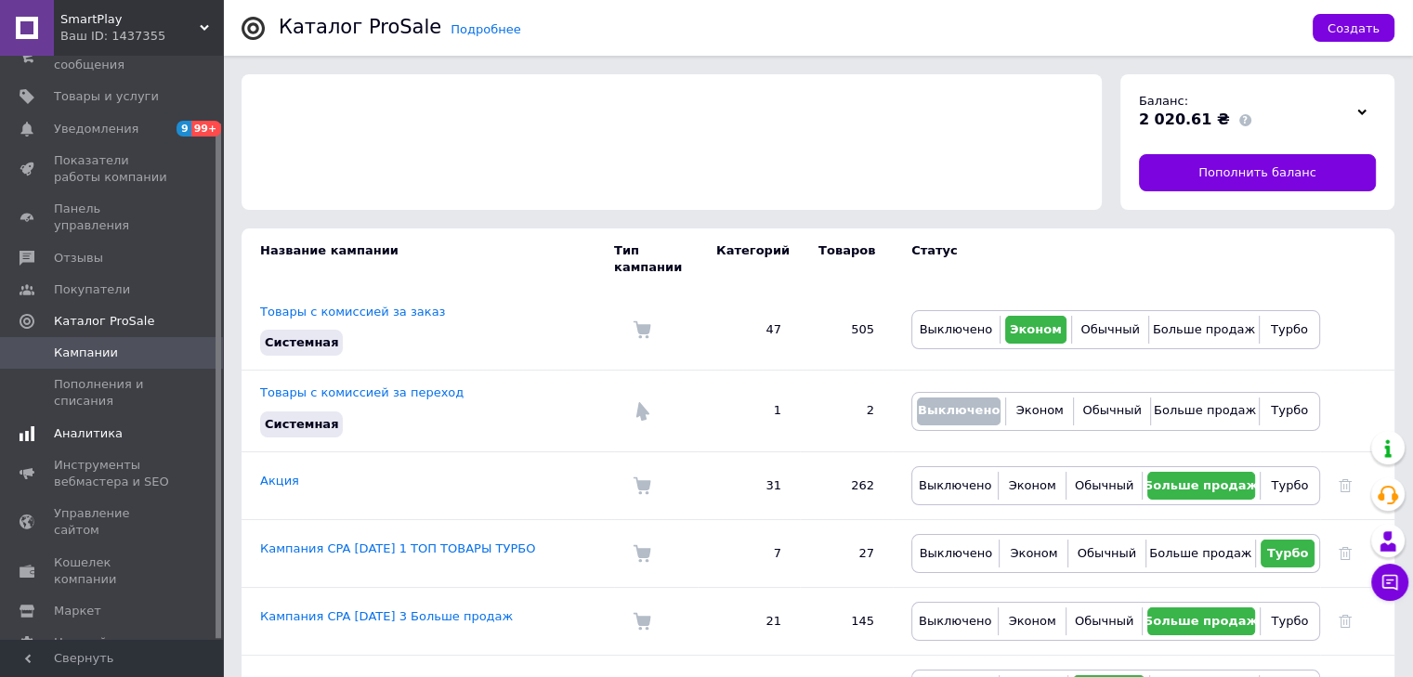
click at [97, 425] on span "Аналитика" at bounding box center [88, 433] width 69 height 17
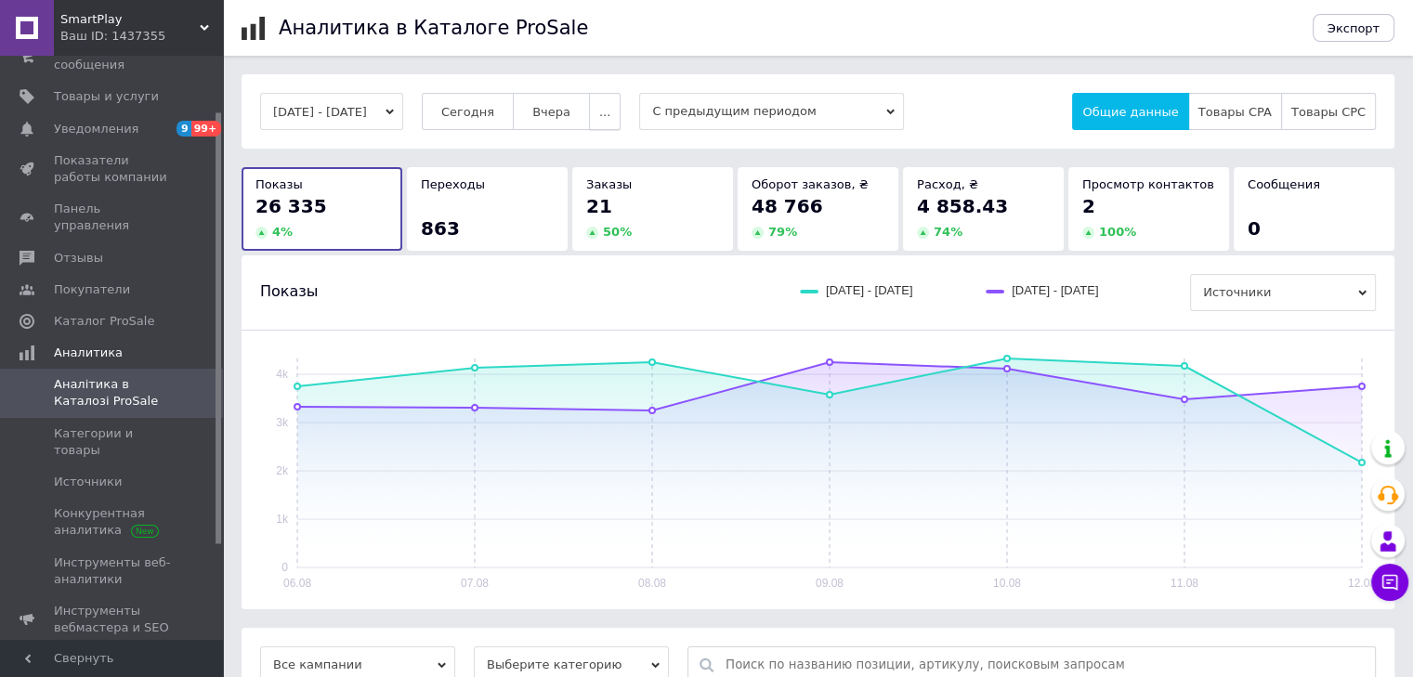
click at [612, 106] on button "..." at bounding box center [605, 111] width 32 height 37
click at [611, 152] on button "Месяц" at bounding box center [566, 147] width 110 height 37
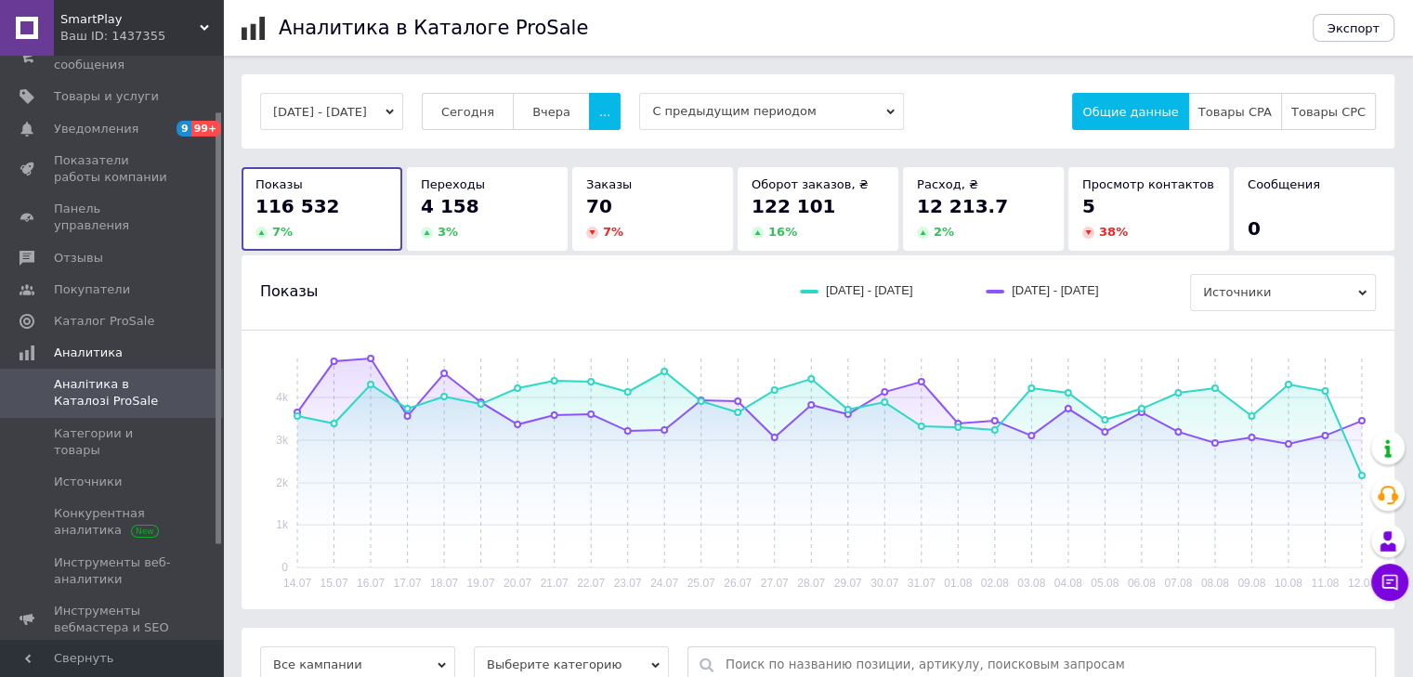
click at [385, 105] on button "14.07.2025 - 12.08.2025" at bounding box center [331, 111] width 143 height 37
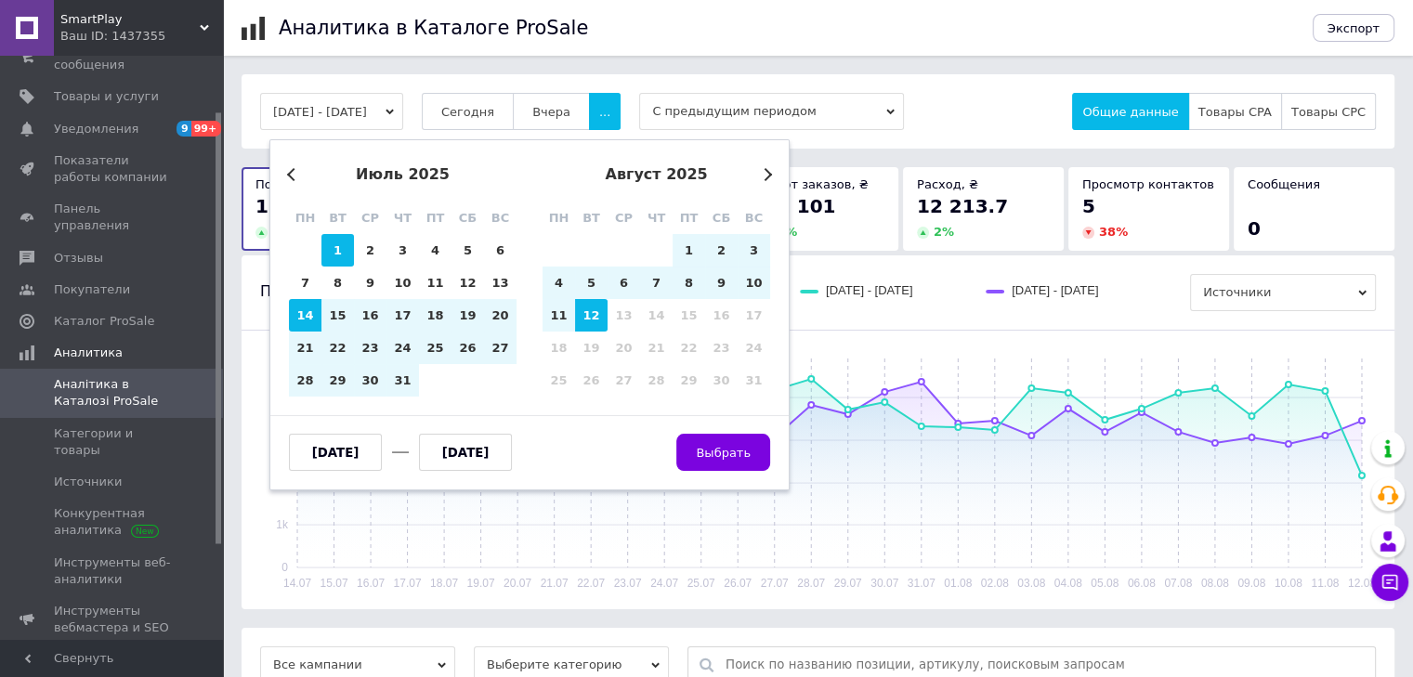
click at [332, 251] on div "1" at bounding box center [337, 250] width 33 height 33
type input "01.07.2025"
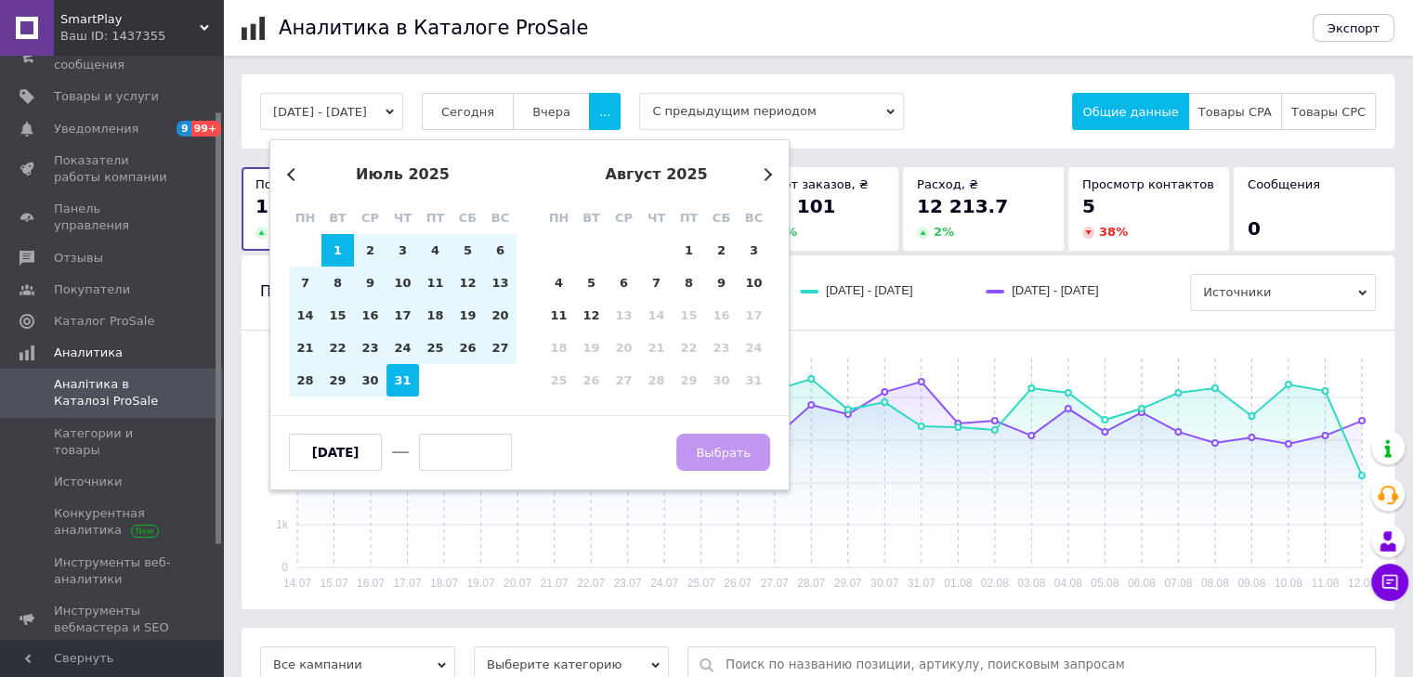
click at [407, 387] on div "31" at bounding box center [402, 380] width 33 height 33
type input "31.07.2025"
click at [717, 447] on span "Выбрать" at bounding box center [723, 453] width 55 height 14
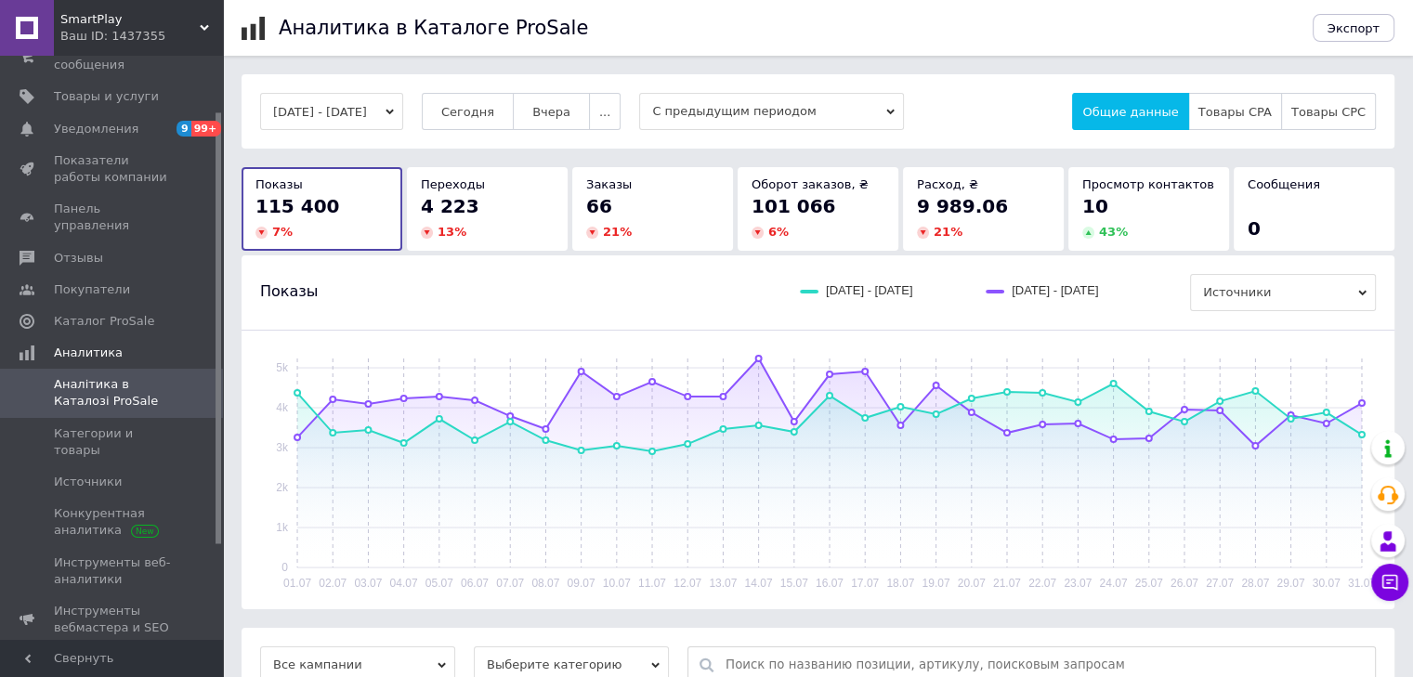
click at [131, 23] on span "SmartPlay" at bounding box center [129, 19] width 139 height 17
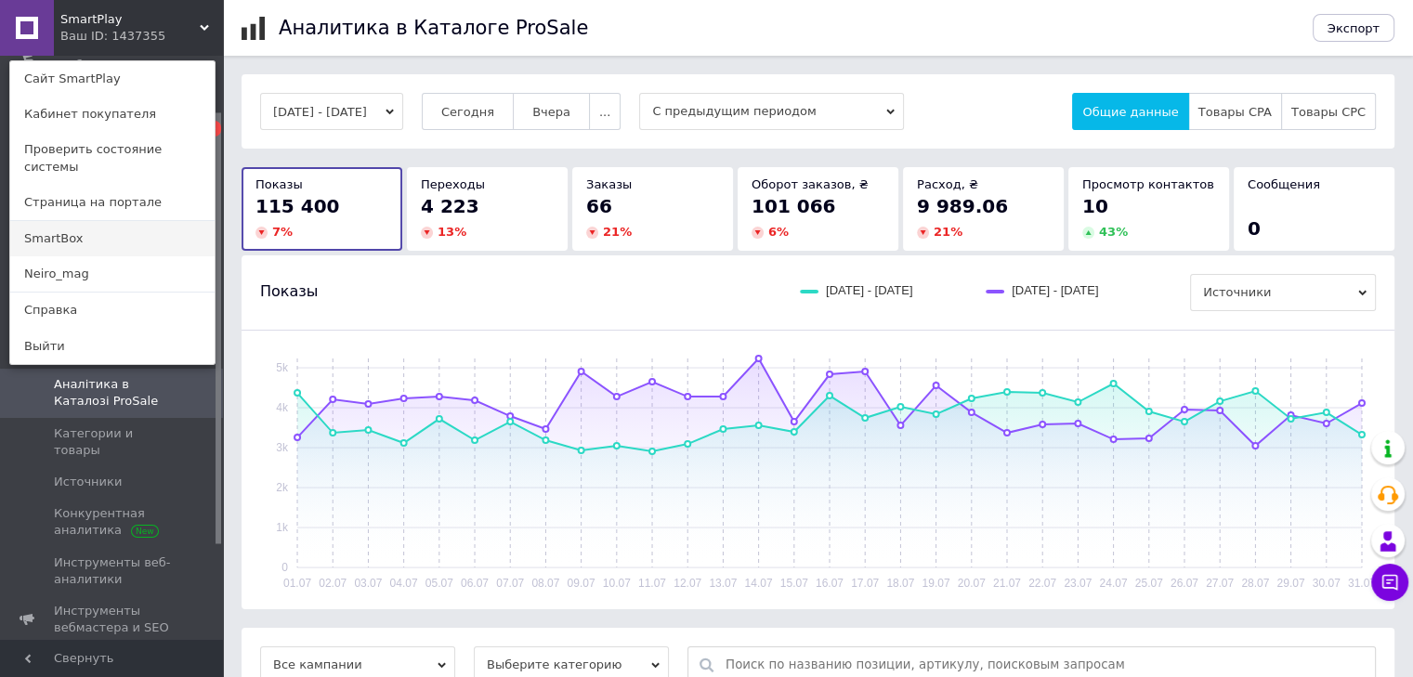
click at [95, 221] on link "SmartBox" at bounding box center [112, 238] width 204 height 35
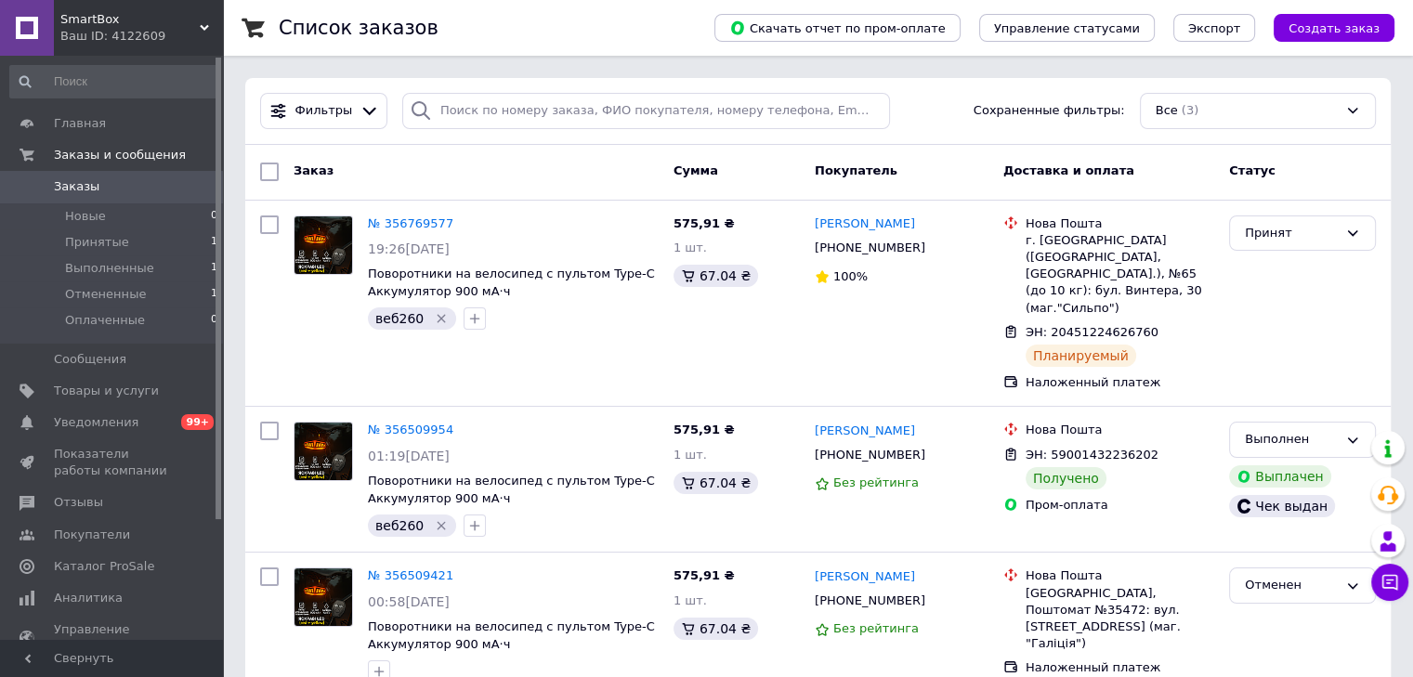
click at [168, 26] on span "SmartBox" at bounding box center [129, 19] width 139 height 17
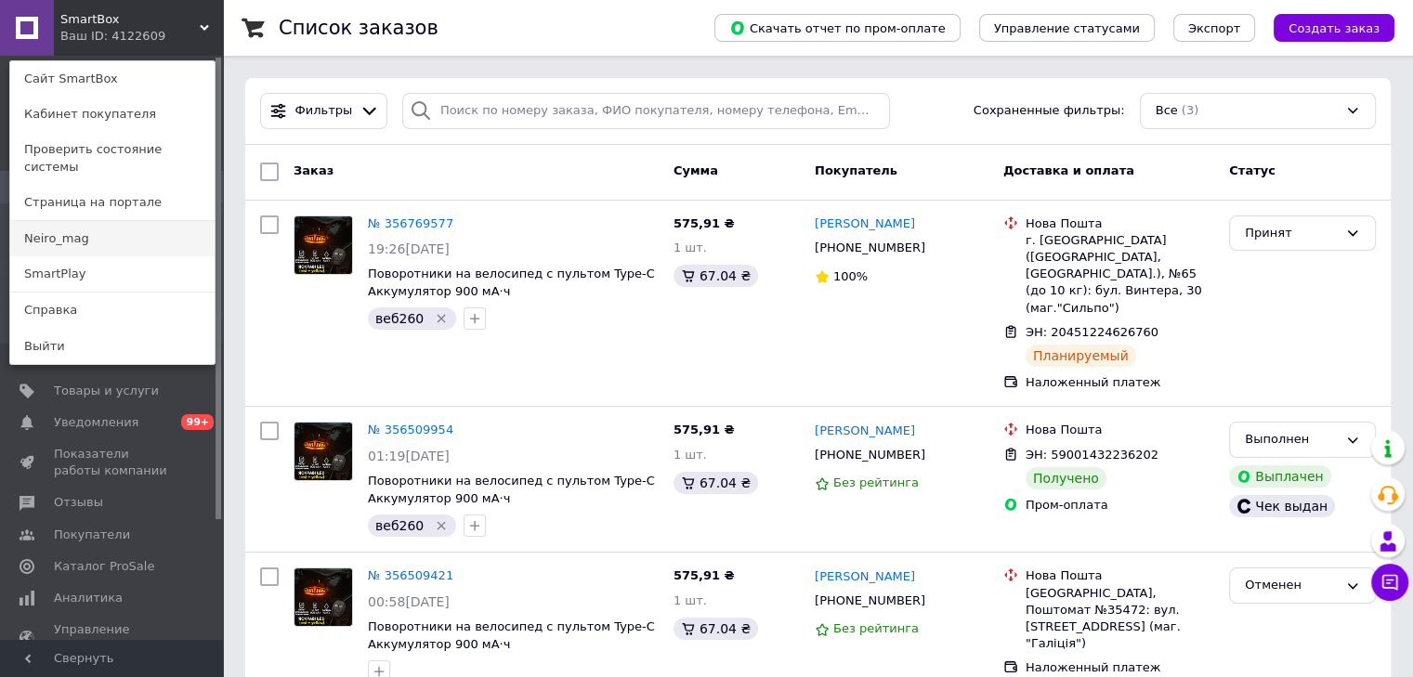
click at [126, 221] on link "Neiro_mag" at bounding box center [112, 238] width 204 height 35
